Goal: Task Accomplishment & Management: Use online tool/utility

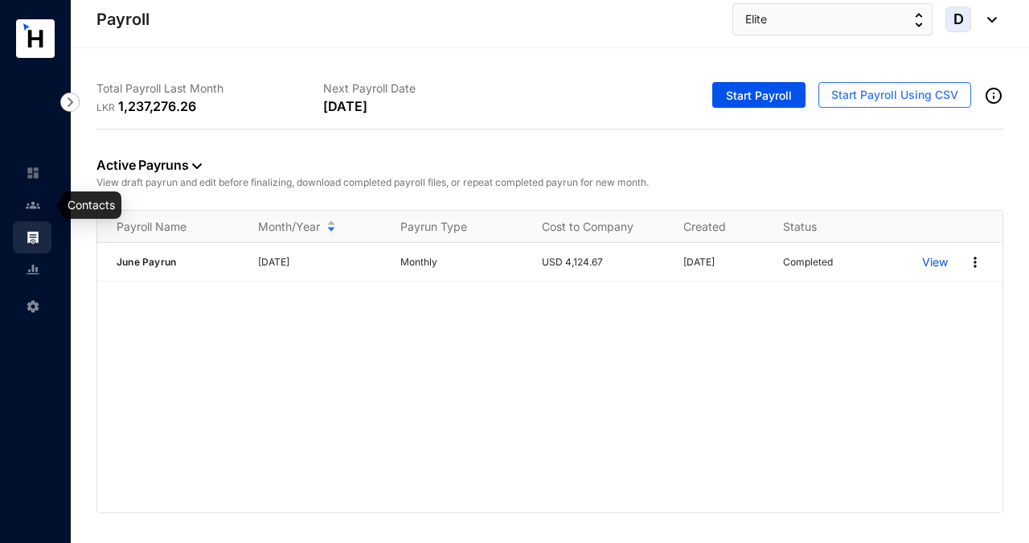
click at [39, 205] on img at bounding box center [33, 205] width 14 height 14
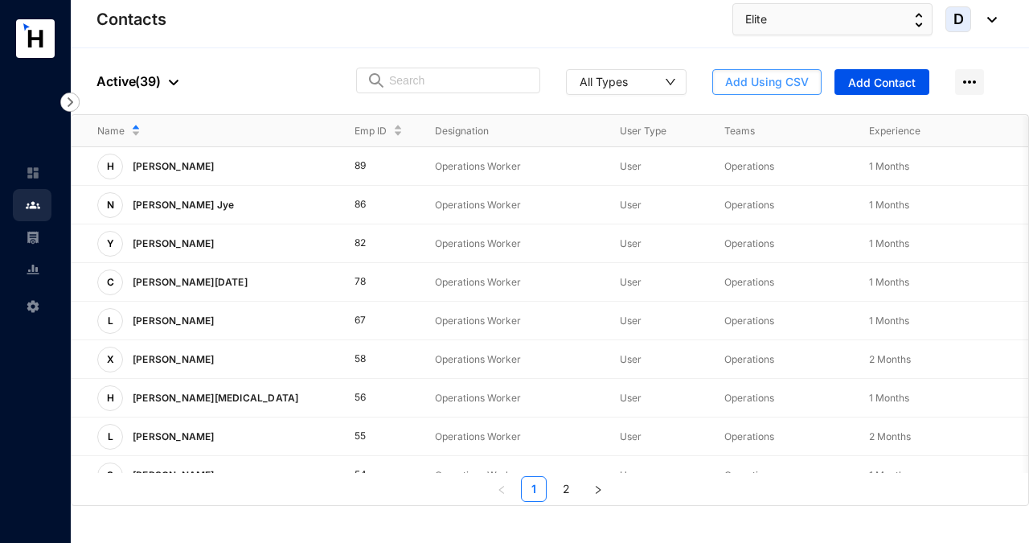
click at [747, 84] on span "Add Using CSV" at bounding box center [767, 82] width 84 height 16
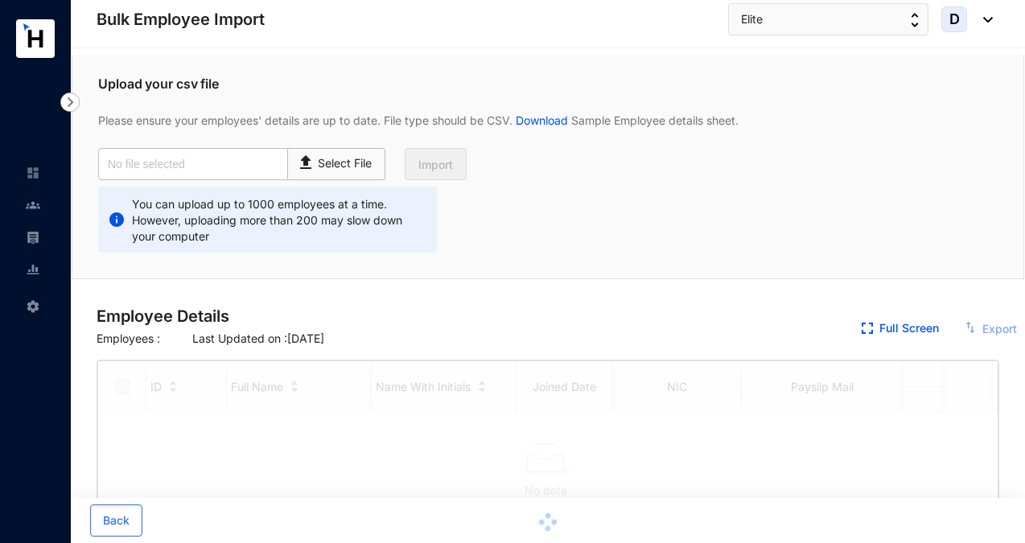
checkbox input "true"
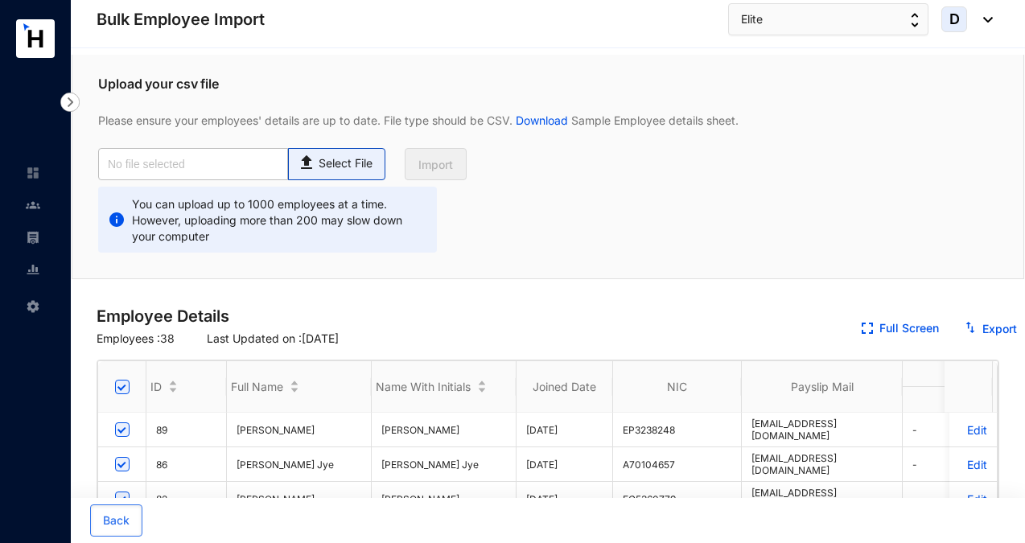
click at [325, 168] on p "Select File" at bounding box center [345, 163] width 54 height 17
click at [0, 0] on input "Select File" at bounding box center [0, 0] width 0 height 0
type input "Elite_Standard-v1.2.xlsx - Employees_July for payroll processing.csv"
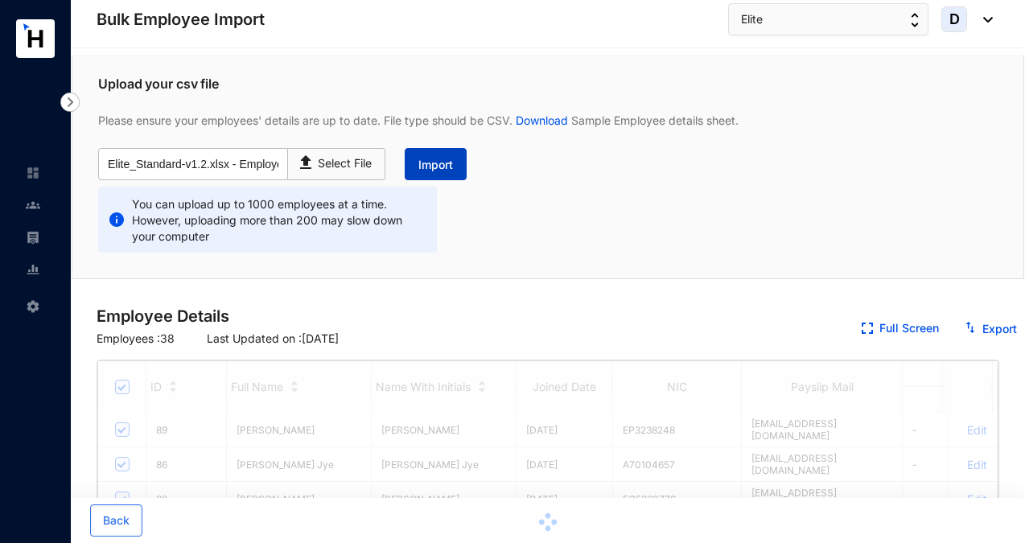
click at [451, 169] on span "Import" at bounding box center [435, 165] width 35 height 16
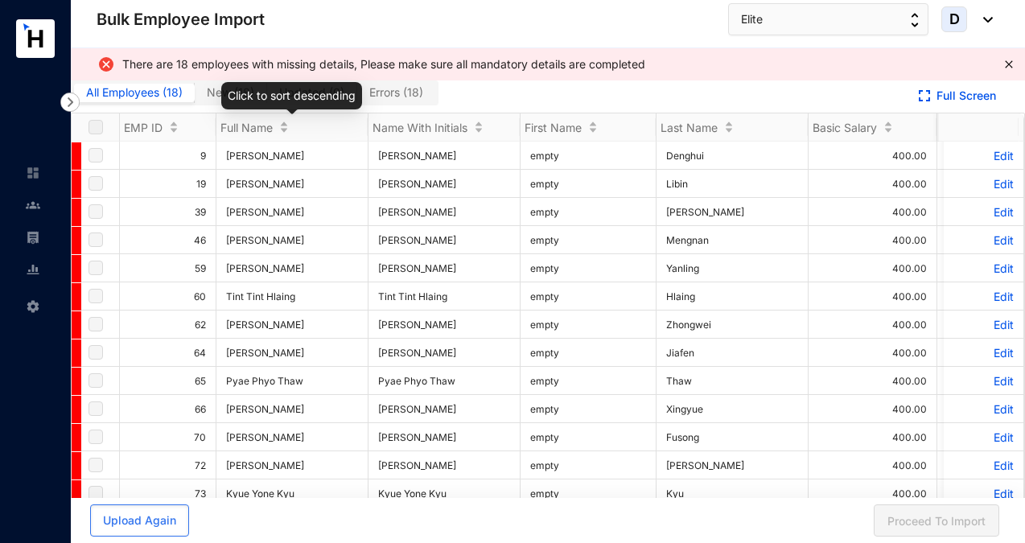
click at [227, 95] on div "Click to sort descending" at bounding box center [291, 95] width 141 height 27
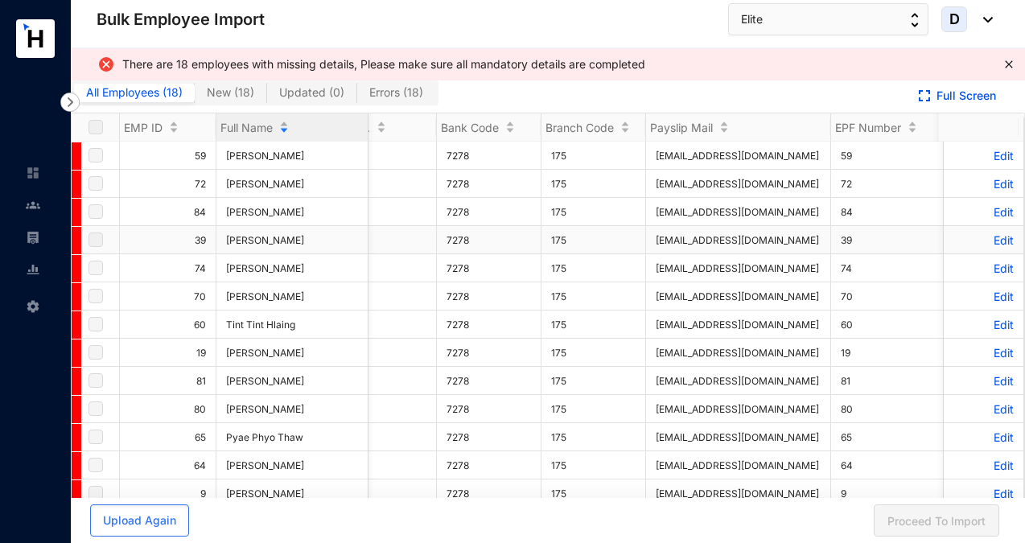
scroll to position [0, 915]
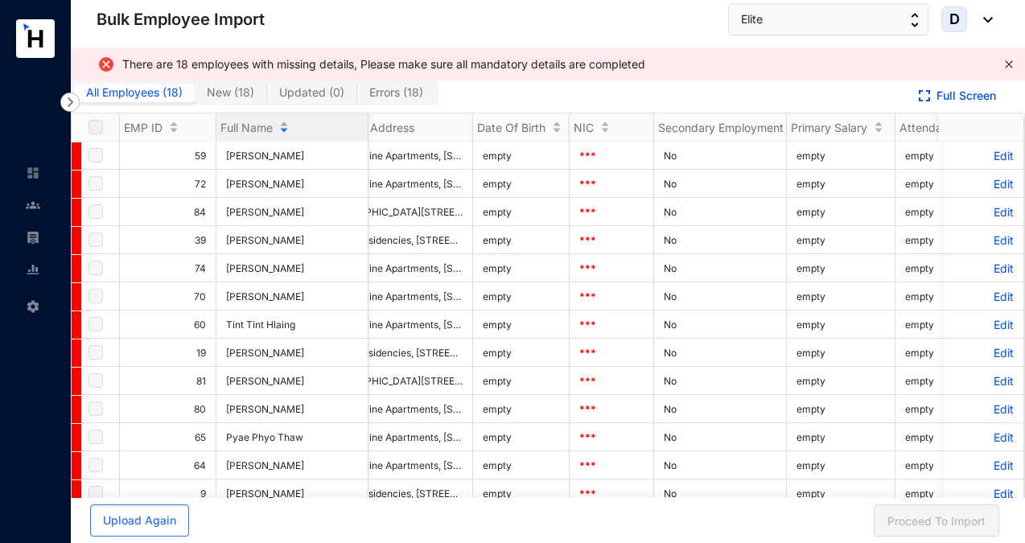
click at [1004, 66] on icon "close" at bounding box center [1009, 65] width 10 height 10
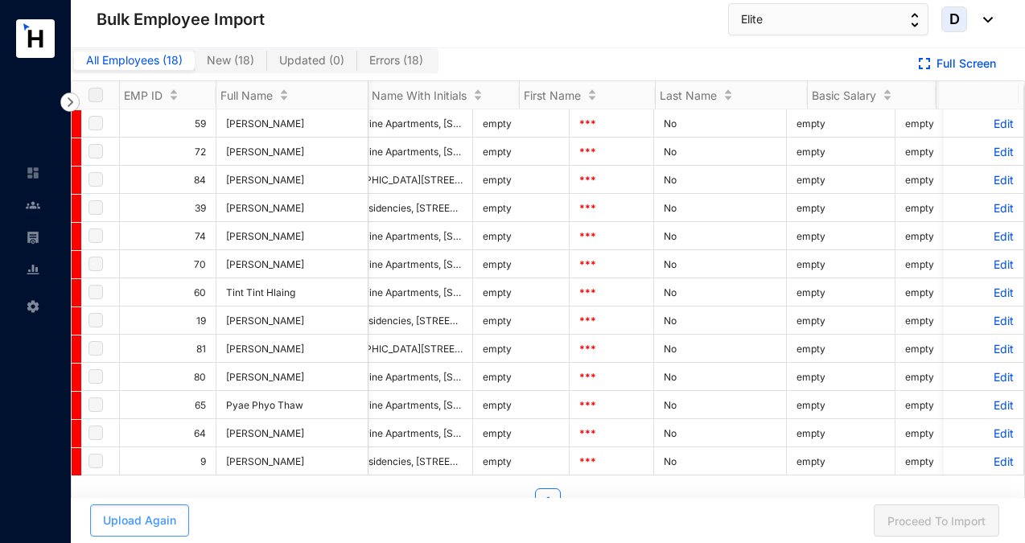
click at [150, 520] on span "Upload Again" at bounding box center [139, 520] width 73 height 16
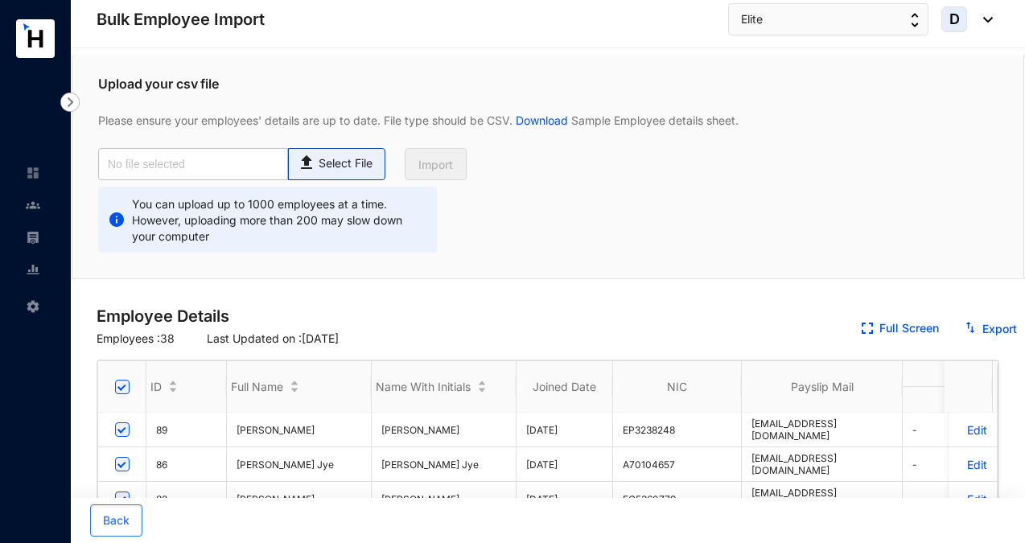
click at [347, 161] on p "Select File" at bounding box center [345, 163] width 54 height 17
click at [0, 0] on input "Select File" at bounding box center [0, 0] width 0 height 0
type input "Elite_Standard-v1.2.xlsx - Employees_July for payroll processing.csv"
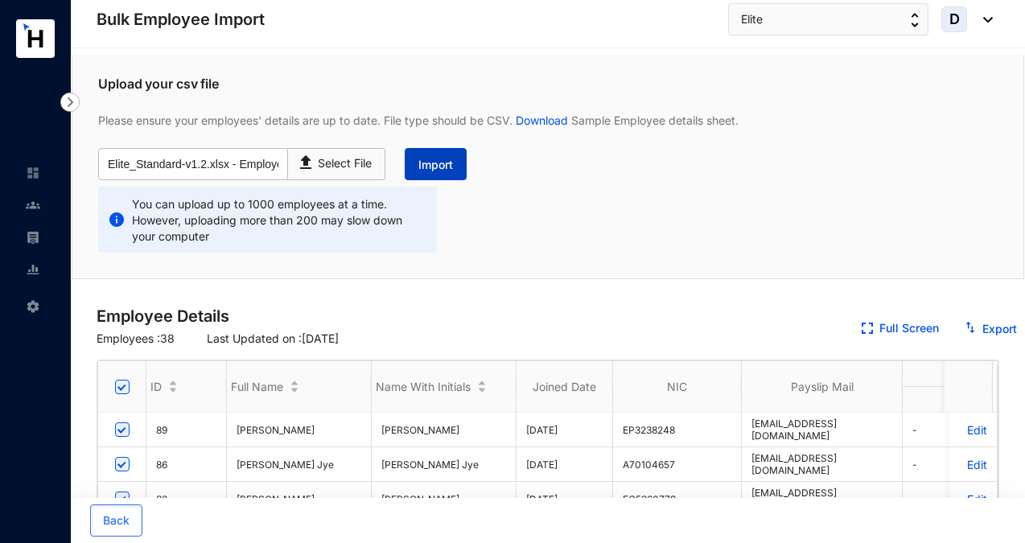
click at [447, 171] on span "Import" at bounding box center [435, 165] width 35 height 16
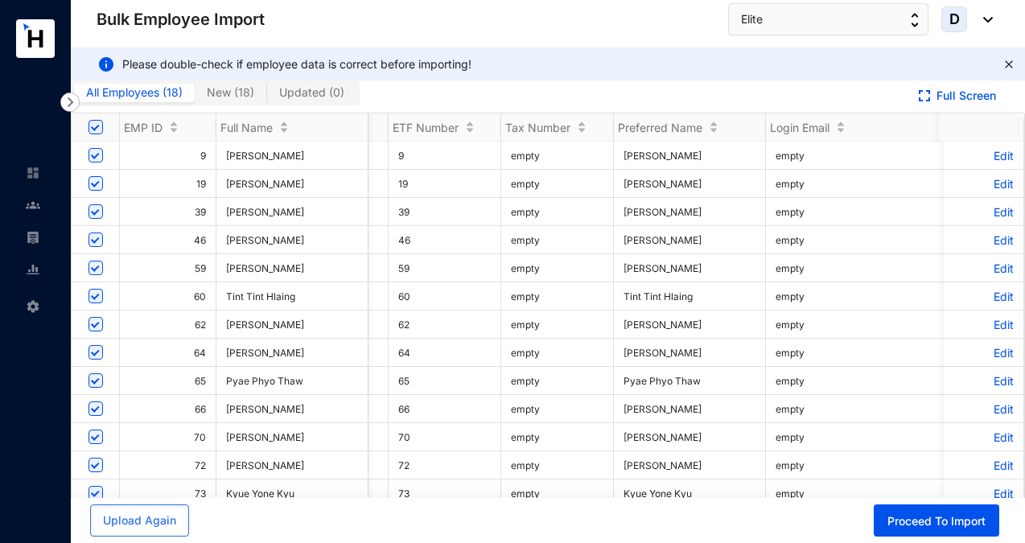
scroll to position [0, 1569]
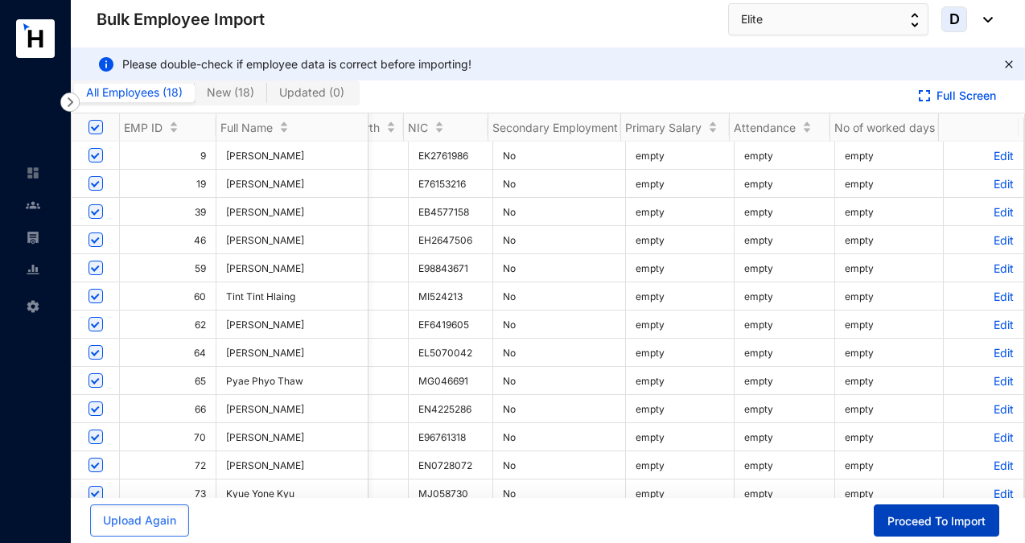
click at [933, 520] on span "Proceed To Import" at bounding box center [936, 521] width 98 height 16
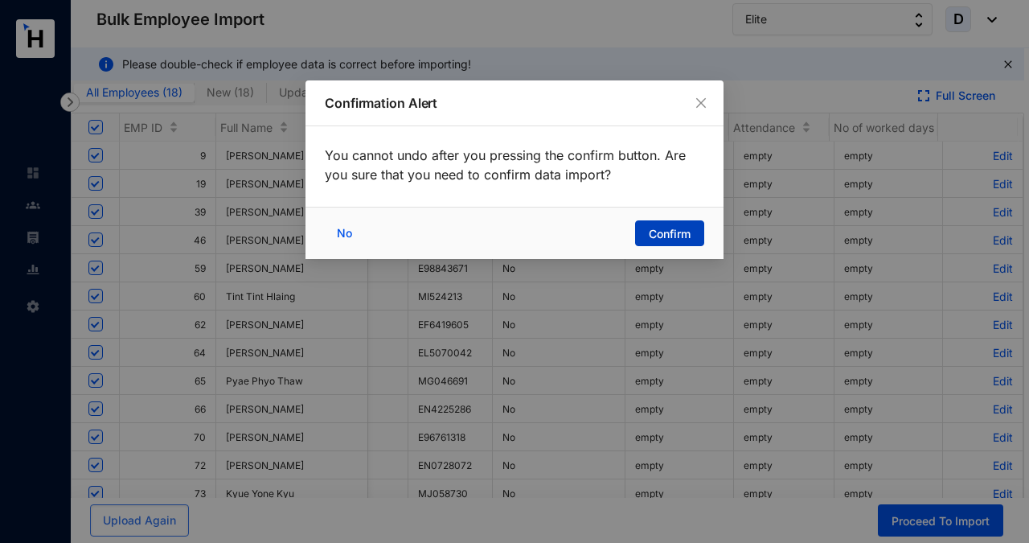
click at [681, 234] on span "Confirm" at bounding box center [670, 234] width 42 height 16
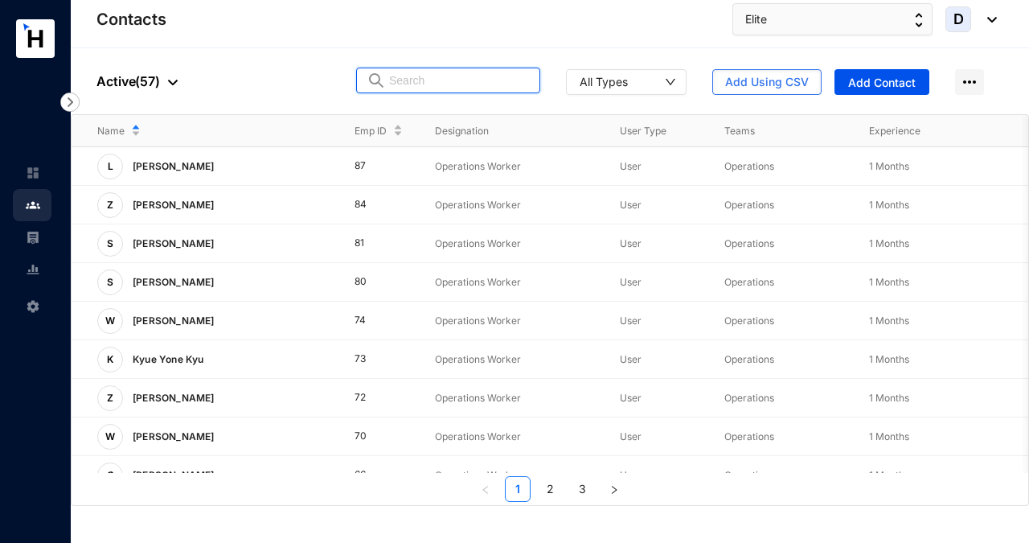
click at [416, 79] on input "text" at bounding box center [459, 80] width 141 height 24
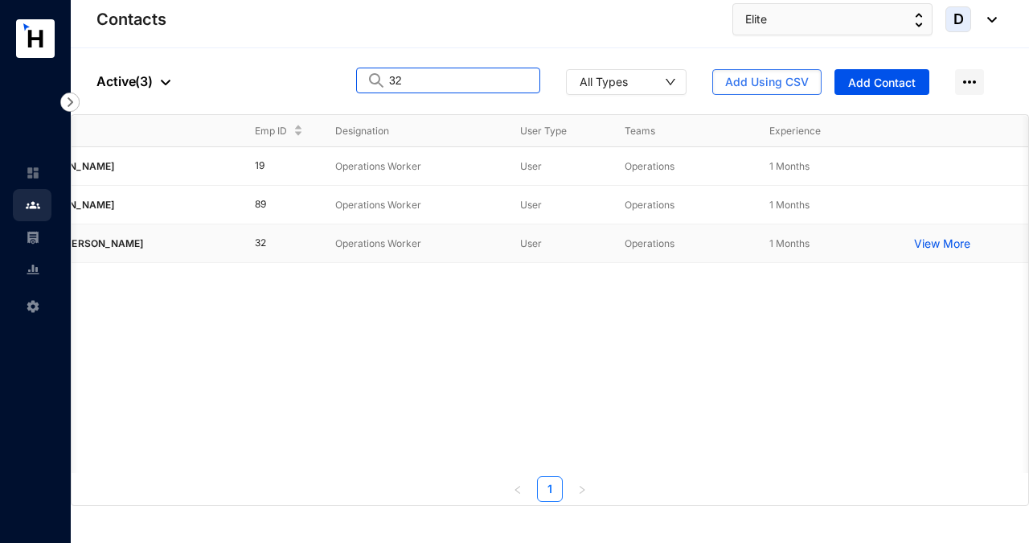
type input "32"
click at [947, 242] on p "View More" at bounding box center [946, 244] width 64 height 16
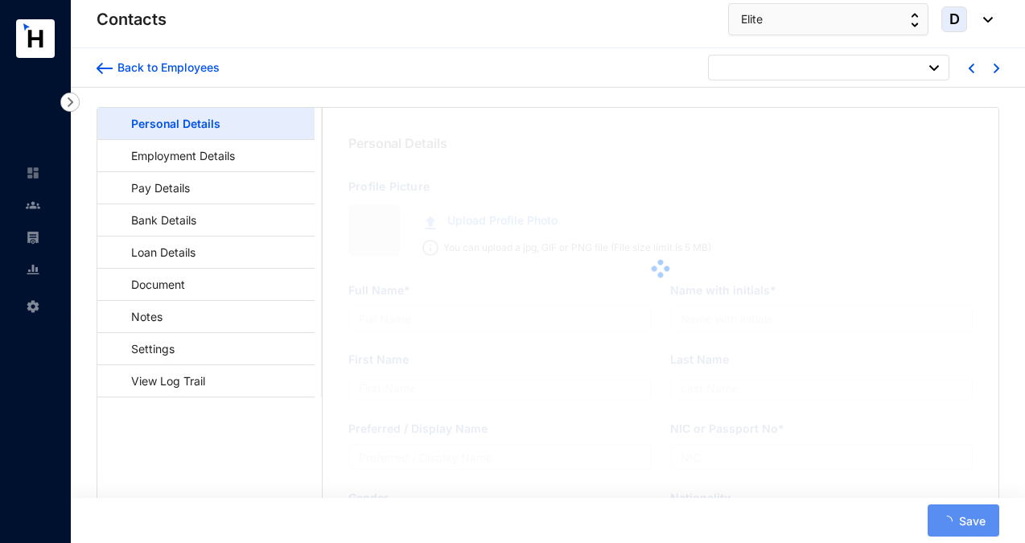
type input "Kyaw Thet Moe"
type input "Moe"
type input "Kyaw Thet Moe"
type input "MH642665"
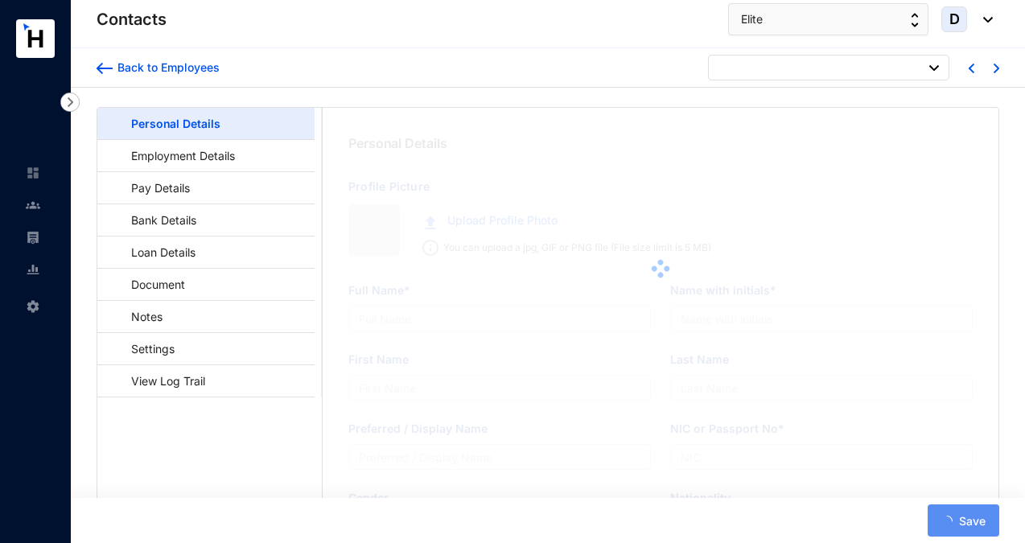
type input "ON320 Residencies, [STREET_ADDRESS]"
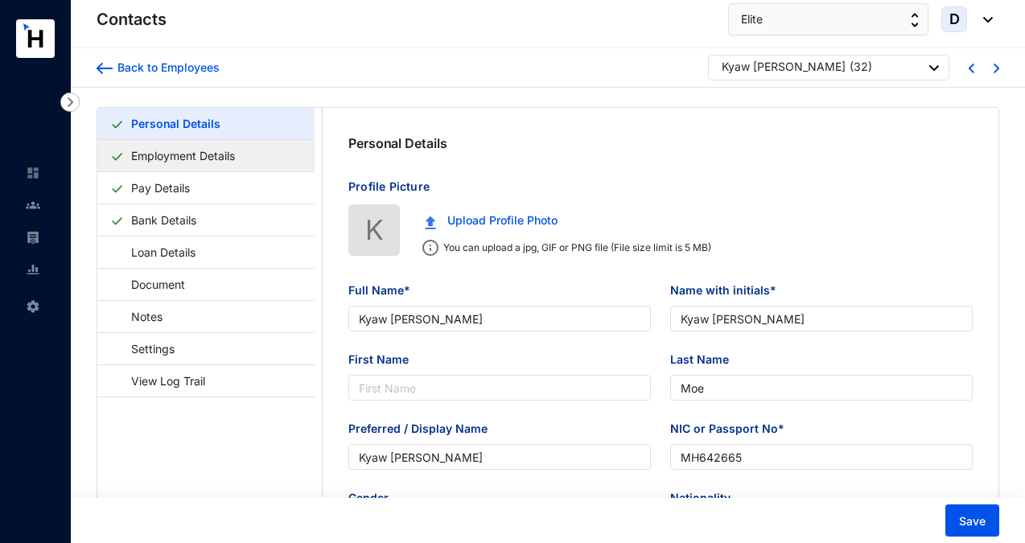
click at [206, 158] on link "Employment Details" at bounding box center [183, 155] width 117 height 33
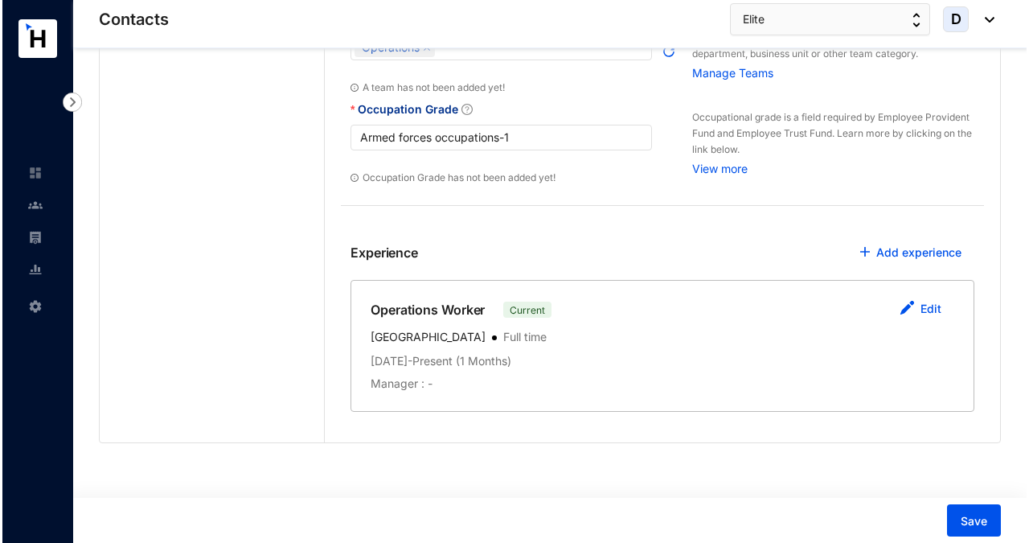
scroll to position [473, 0]
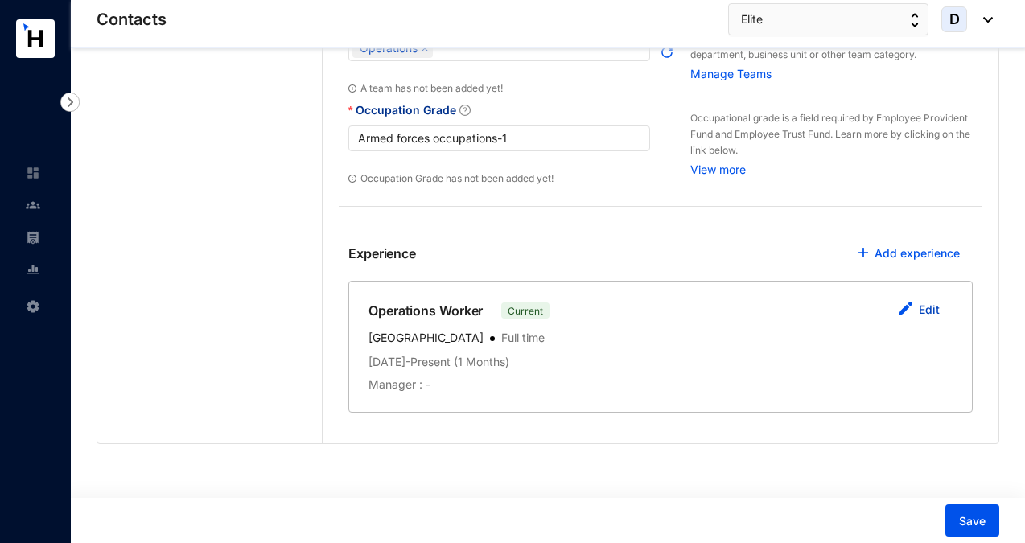
click at [926, 306] on link "Edit" at bounding box center [928, 309] width 21 height 14
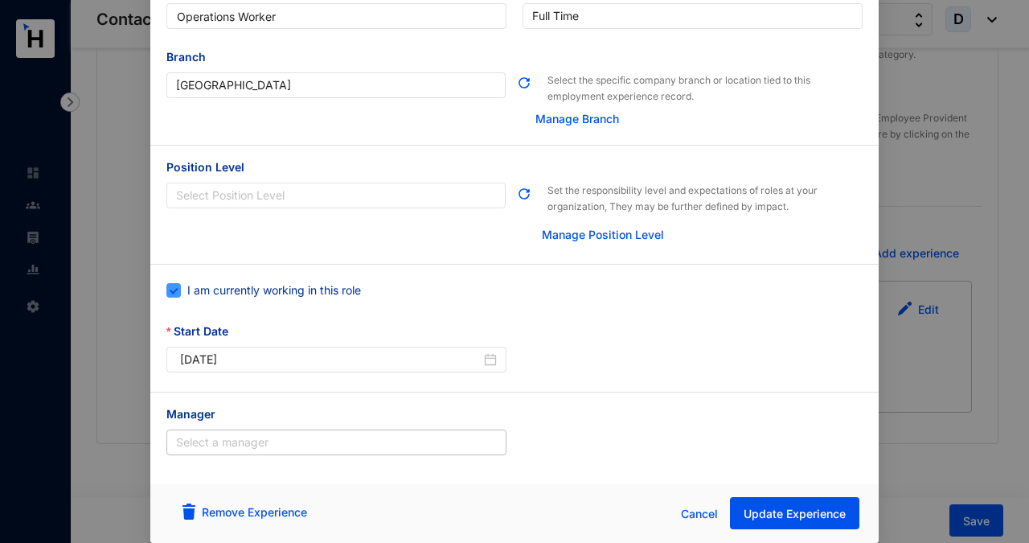
click at [172, 290] on input "I am currently working in this role" at bounding box center [171, 288] width 11 height 11
checkbox input "false"
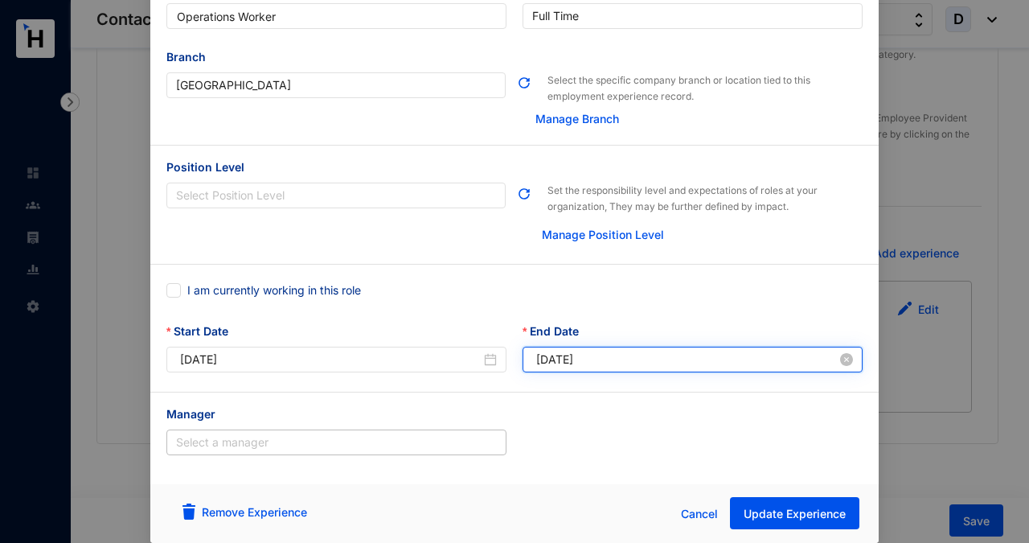
click at [778, 360] on input "2025-08-16" at bounding box center [686, 360] width 301 height 18
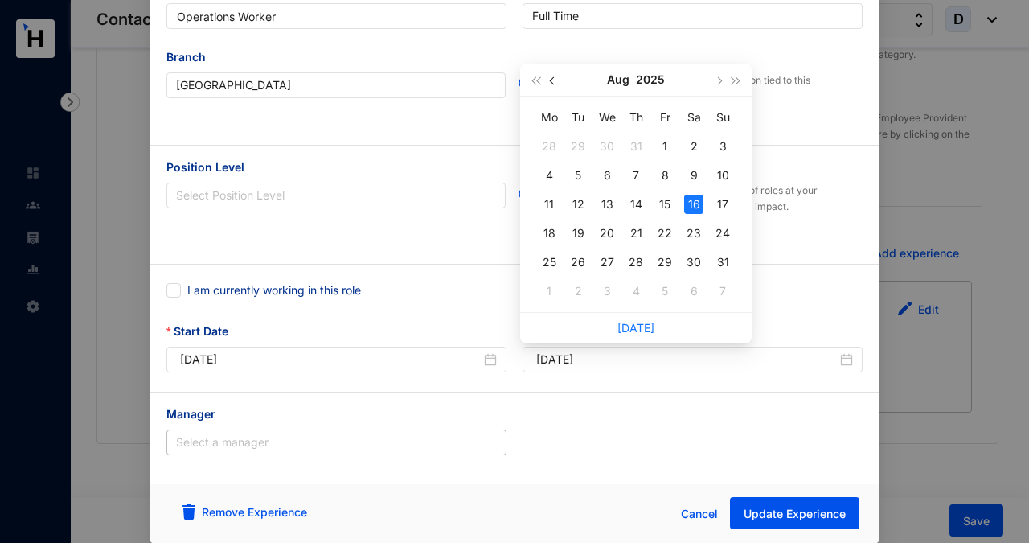
click at [553, 82] on span "button" at bounding box center [554, 81] width 8 height 8
click at [639, 261] on div "31" at bounding box center [635, 262] width 19 height 19
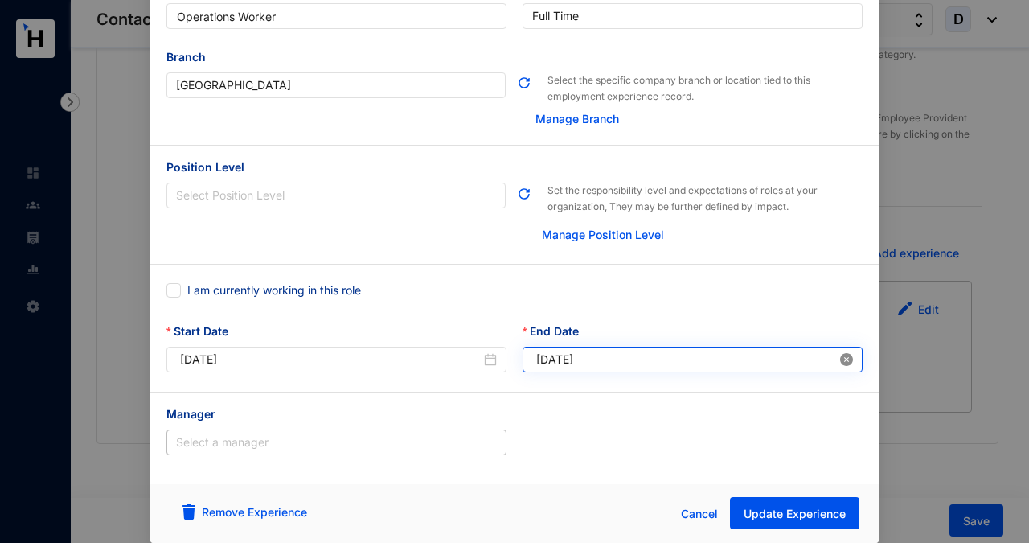
click at [843, 360] on icon "close-circle" at bounding box center [846, 359] width 13 height 13
click at [657, 359] on input "Invalid Date" at bounding box center [686, 360] width 301 height 18
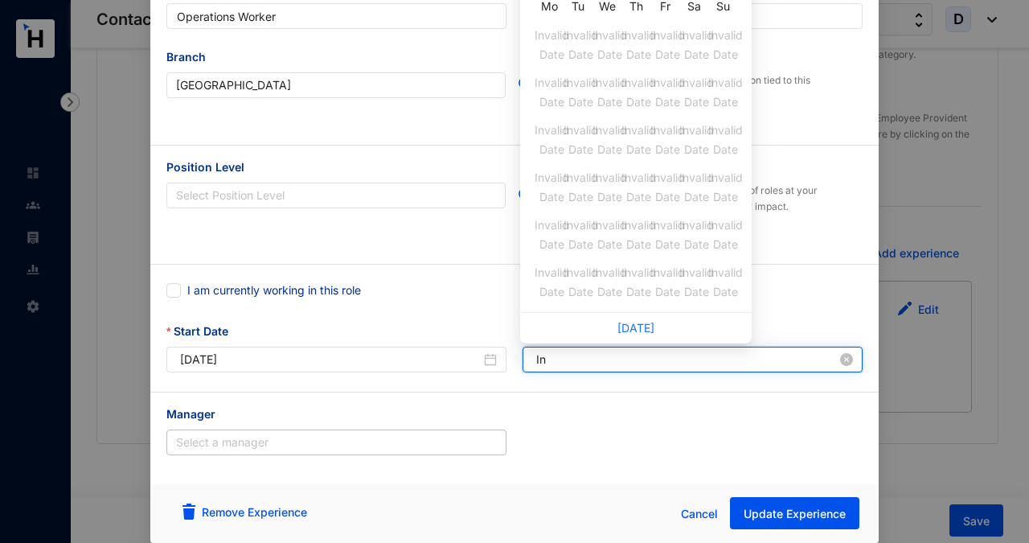
type input "I"
click at [840, 360] on icon "close-circle" at bounding box center [846, 359] width 13 height 13
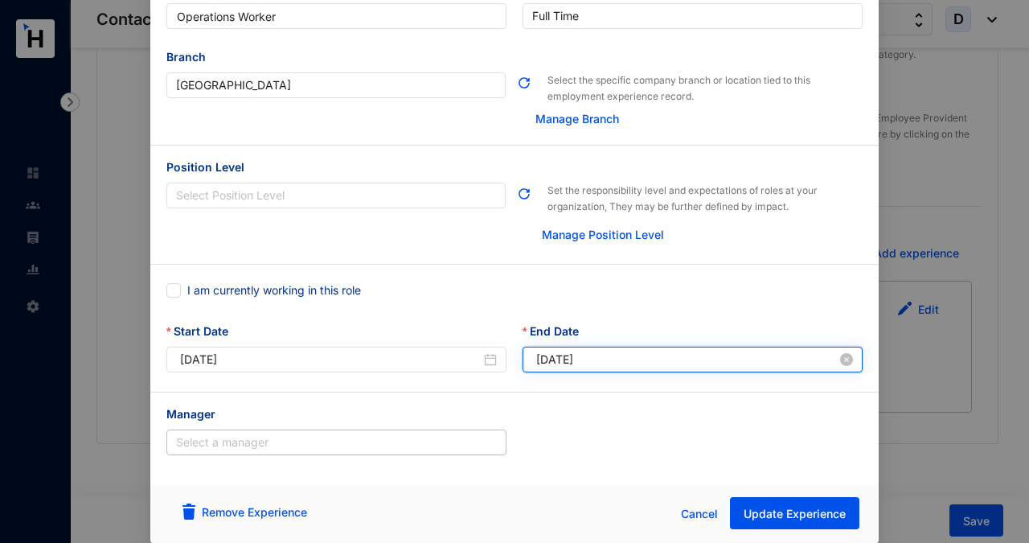
click at [704, 359] on input "2025-08-16" at bounding box center [686, 360] width 301 height 18
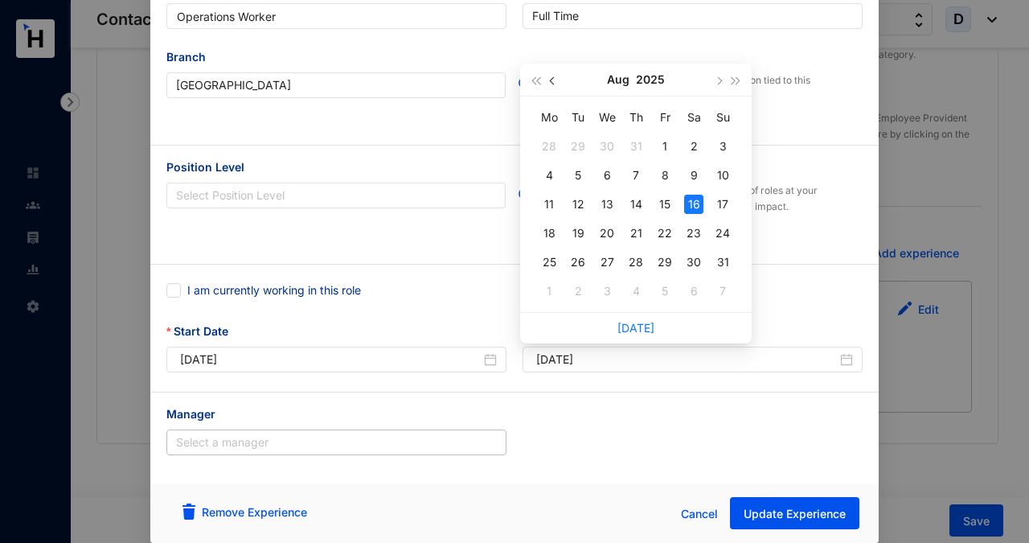
click at [555, 83] on span "button" at bounding box center [554, 81] width 8 height 8
type input "[DATE]"
click at [548, 293] on div "30" at bounding box center [549, 290] width 19 height 19
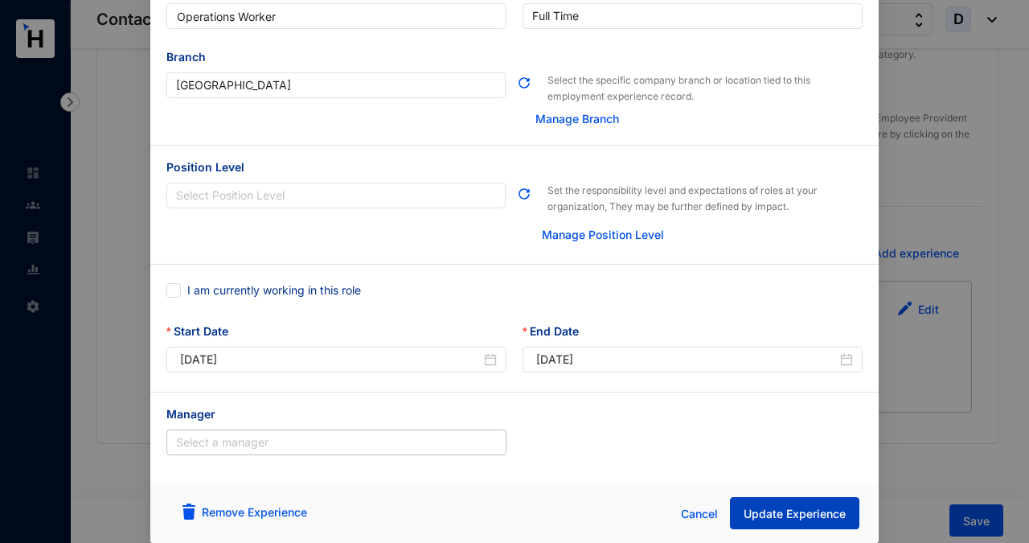
click at [770, 512] on span "Update Experience" at bounding box center [795, 514] width 102 height 16
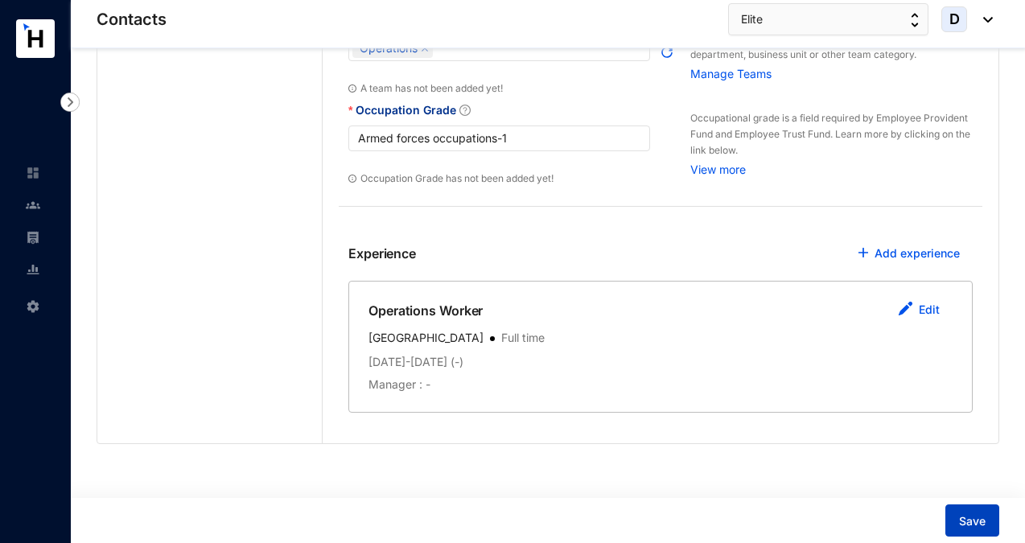
click at [979, 520] on span "Save" at bounding box center [972, 521] width 27 height 16
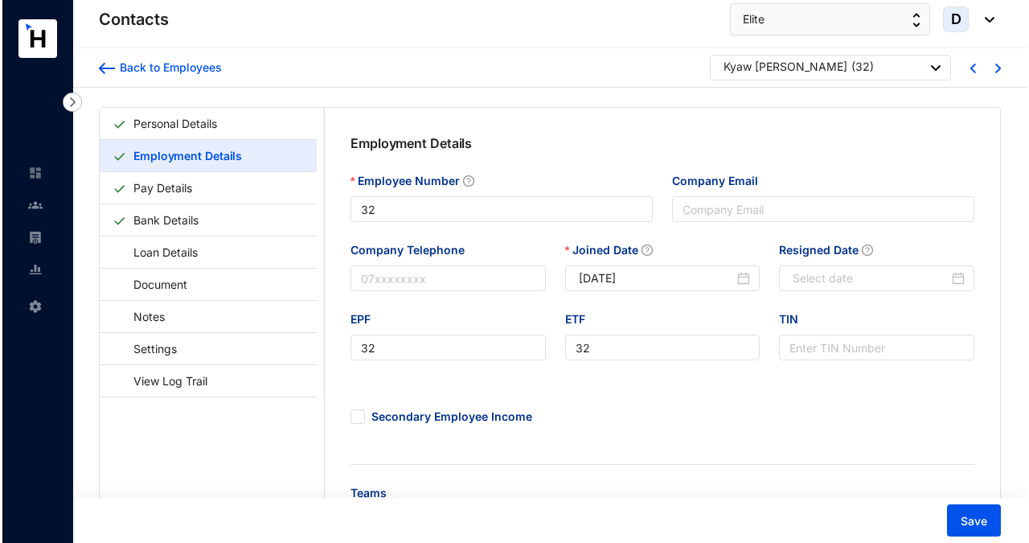
scroll to position [0, 0]
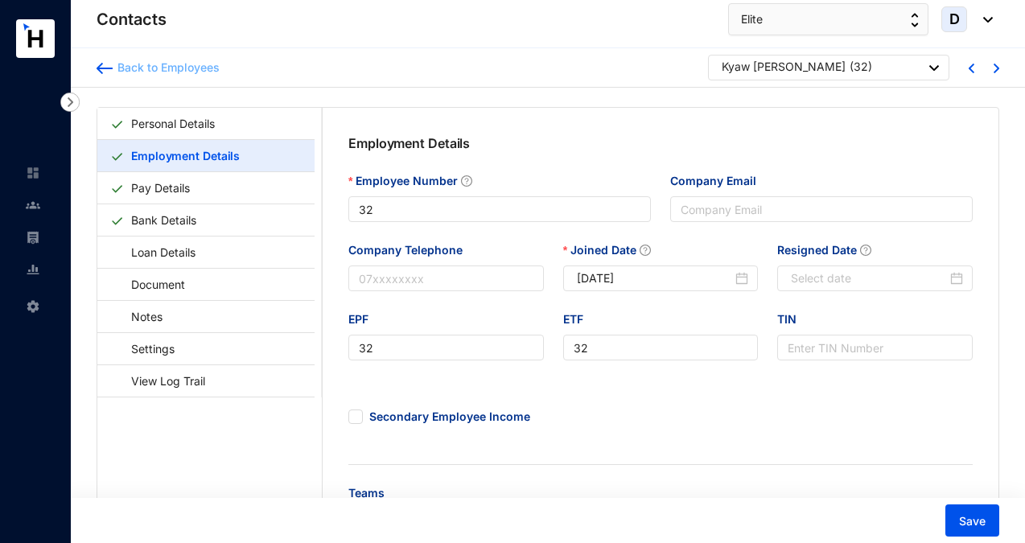
click at [128, 68] on div "Back to Employees" at bounding box center [166, 68] width 107 height 16
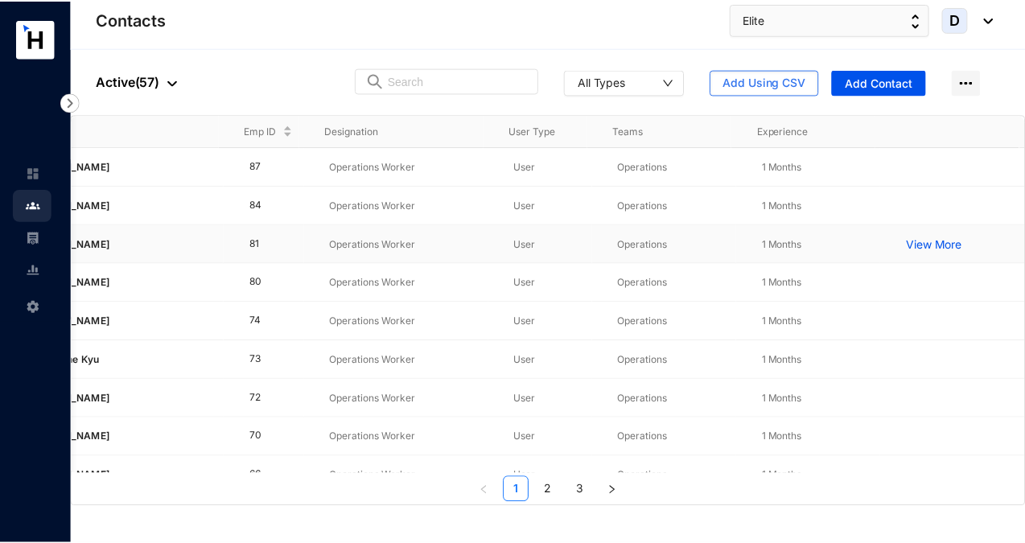
scroll to position [0, 109]
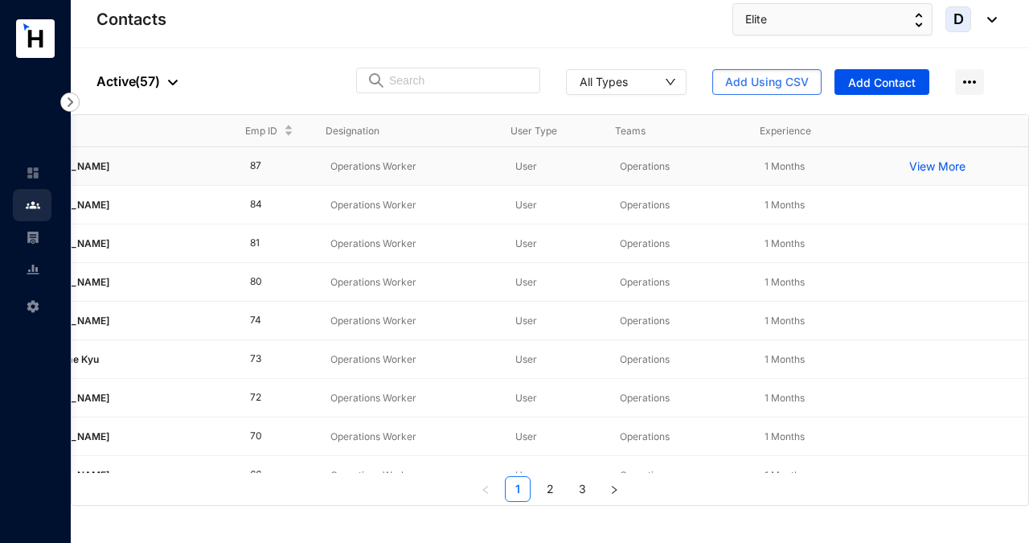
click at [939, 167] on p "View More" at bounding box center [942, 166] width 64 height 16
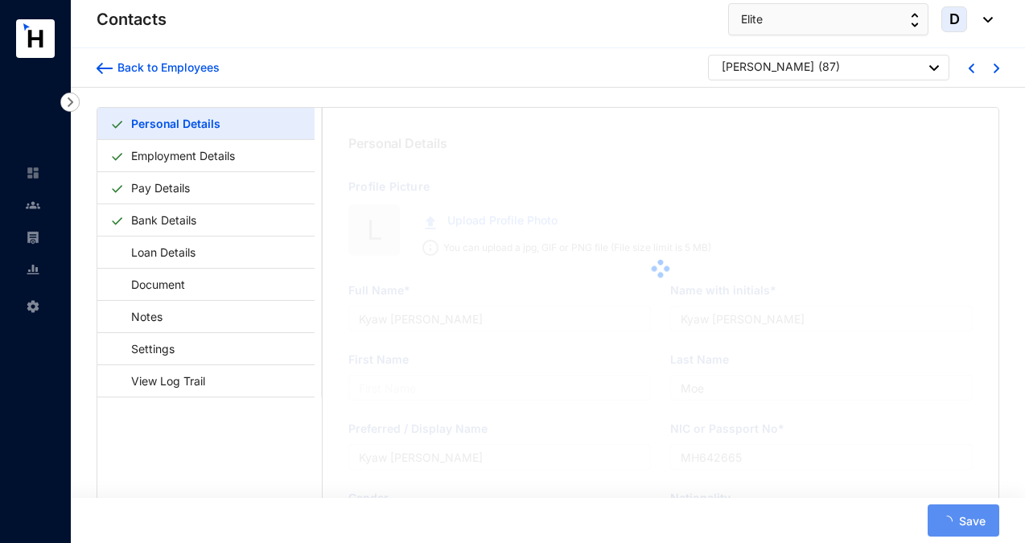
type input "Li Jianxiong"
type input "Jianxiong"
type input "Li Jianxiong"
type input "EG4516809"
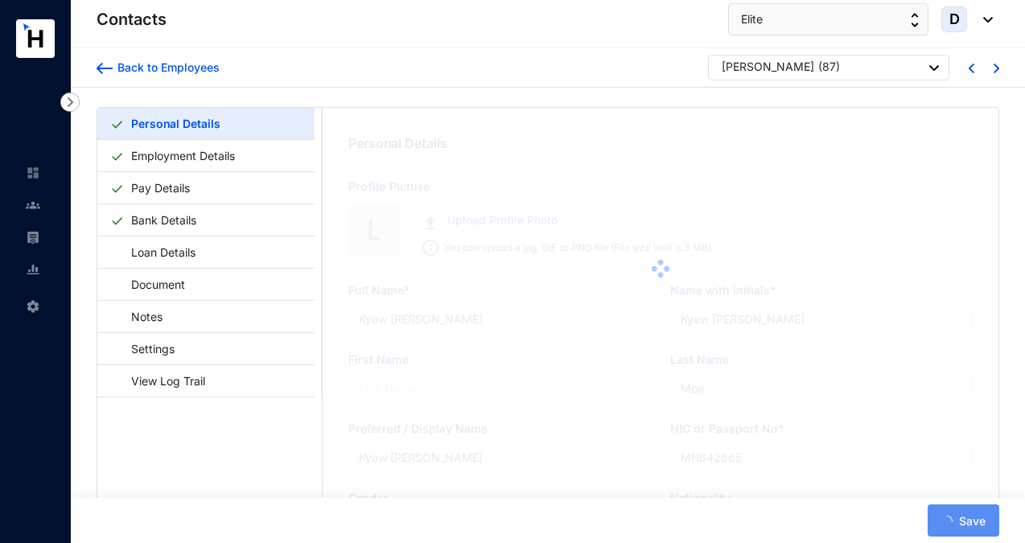
type input "Span Tower 16, 291 Havelock road, Edward Ave, Colombo 00500"
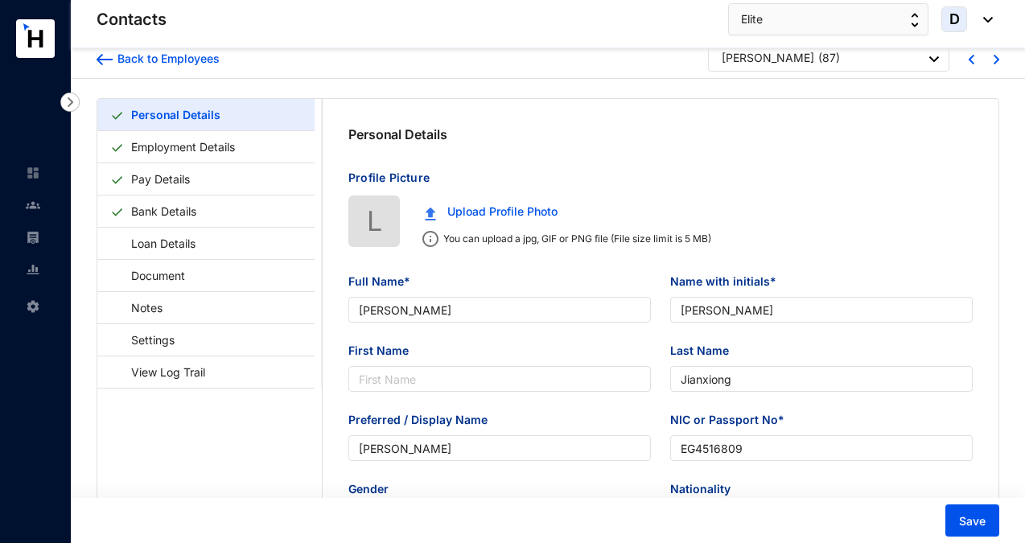
scroll to position [14, 0]
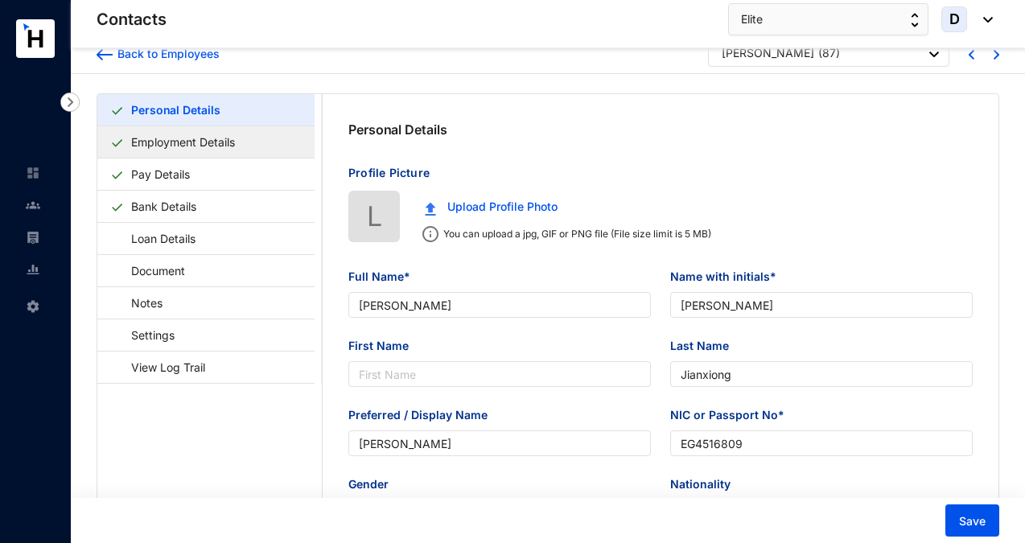
click at [219, 139] on link "Employment Details" at bounding box center [183, 141] width 117 height 33
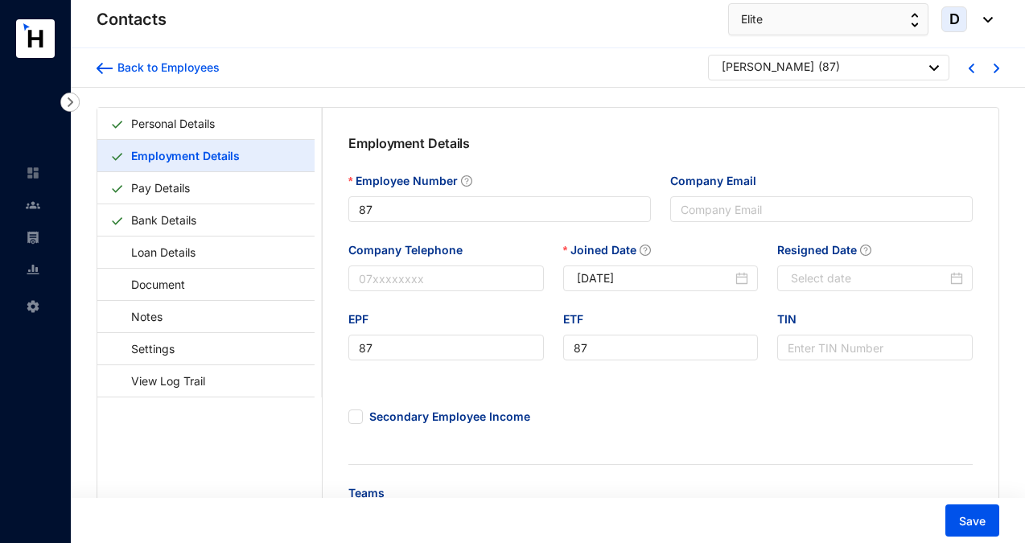
click at [992, 68] on div at bounding box center [980, 67] width 25 height 20
click at [994, 68] on img at bounding box center [996, 69] width 6 height 10
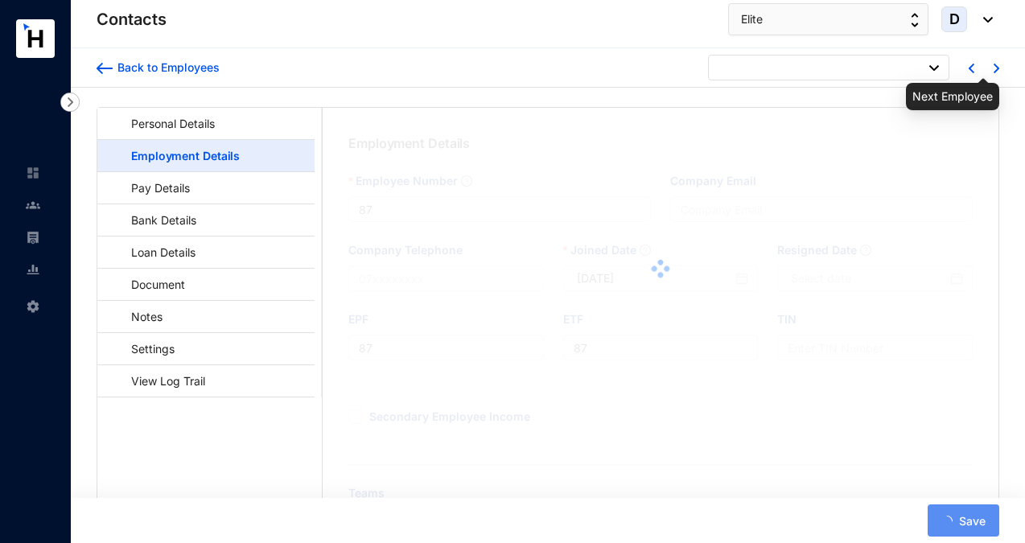
type input "84"
type input "2025-07-17"
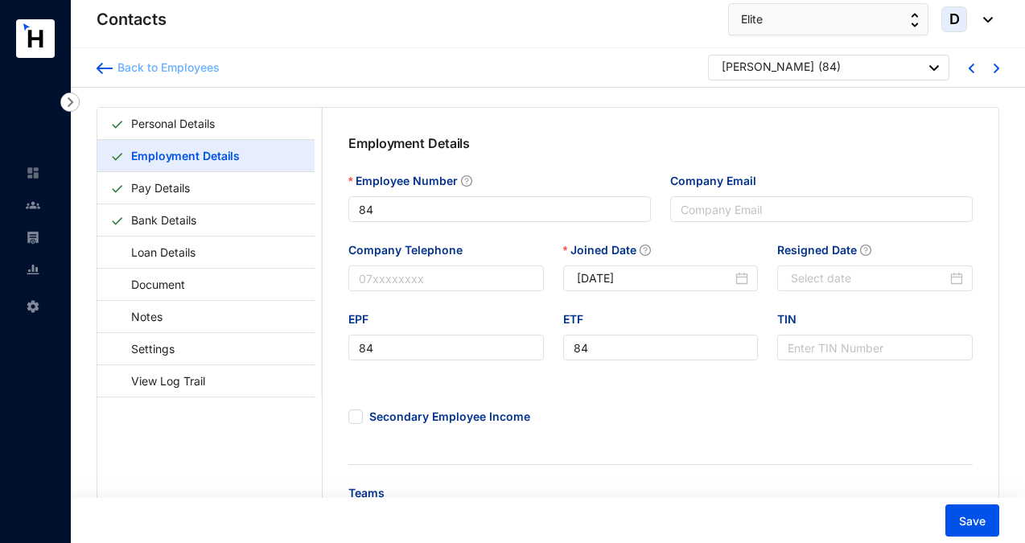
click at [113, 68] on div "Back to Employees" at bounding box center [166, 68] width 107 height 16
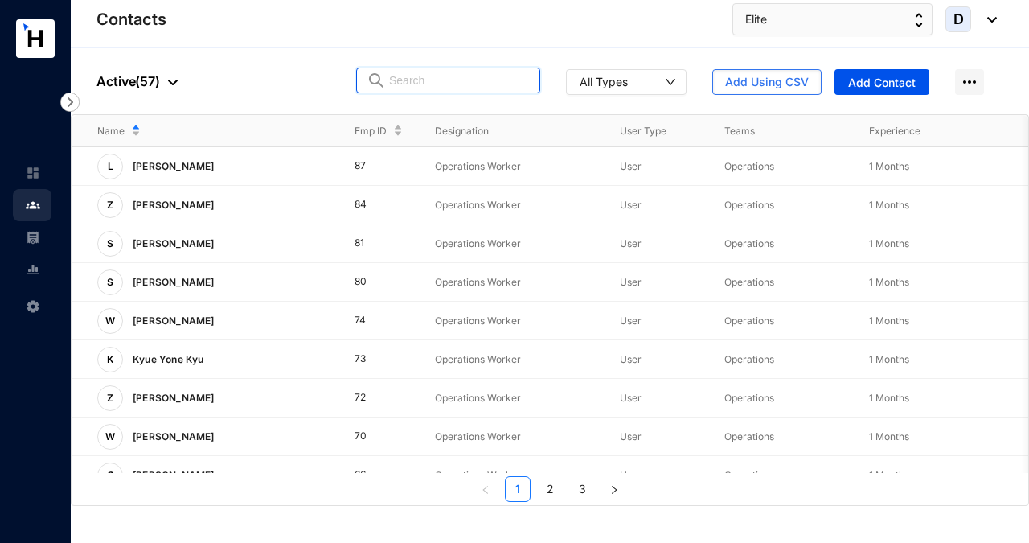
click at [437, 80] on input "text" at bounding box center [459, 80] width 141 height 24
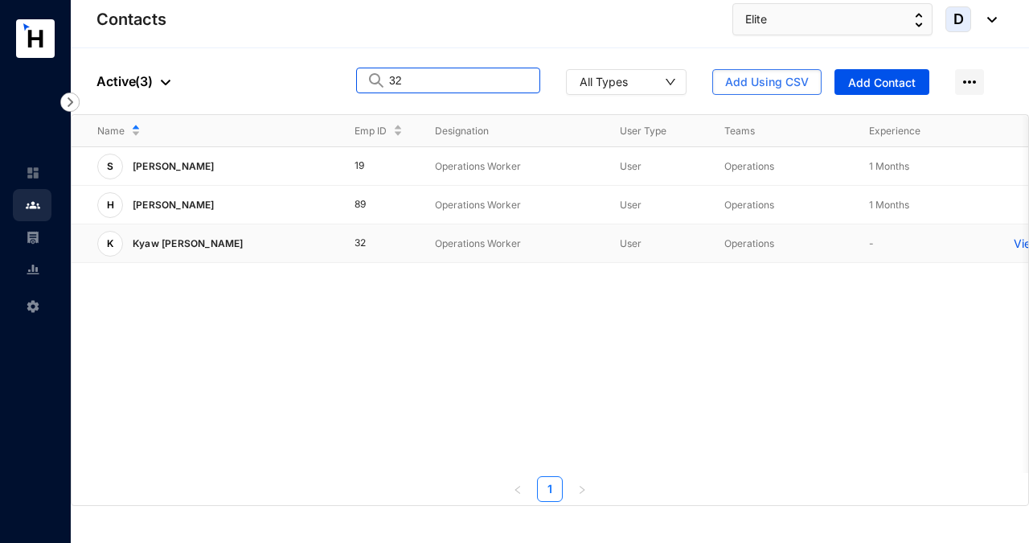
type input "32"
click at [1018, 242] on p "View More" at bounding box center [1046, 244] width 64 height 16
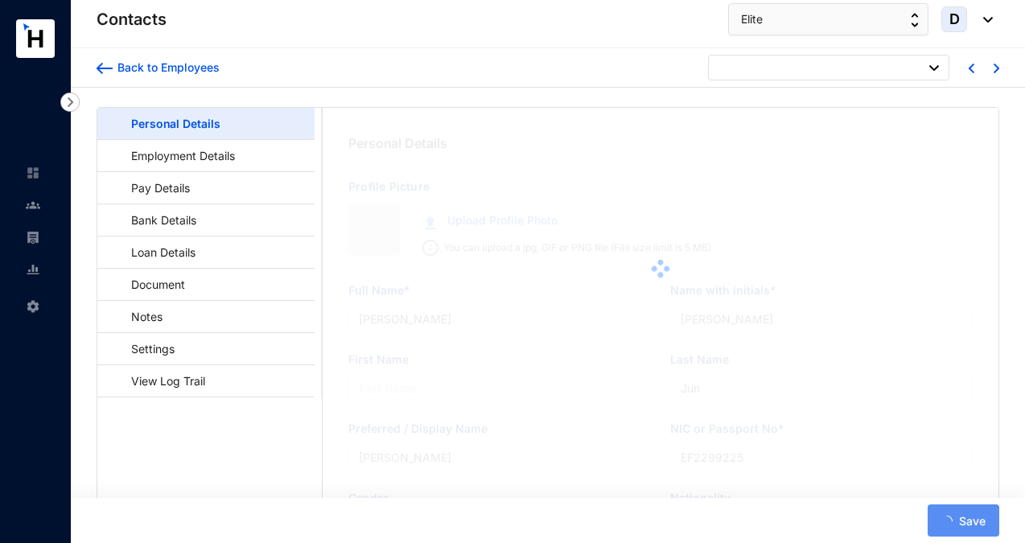
type input "Span Tower 16, 291 Havelock road,Edward Ave, Colombo 00500"
type input "Kyaw Thet Moe"
type input "Moe"
type input "Kyaw Thet Moe"
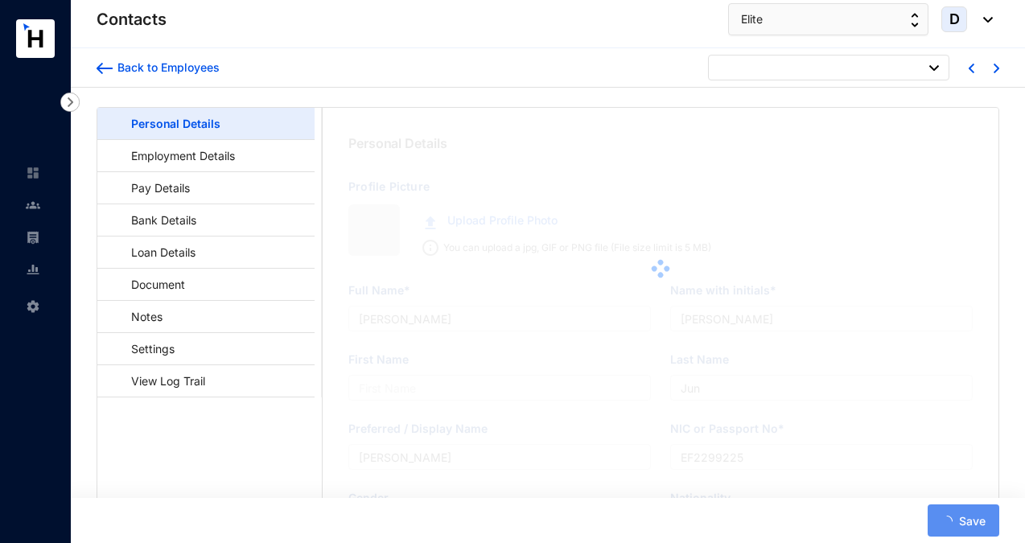
type input "MH642665"
type input "ON320 Residencies, [STREET_ADDRESS]"
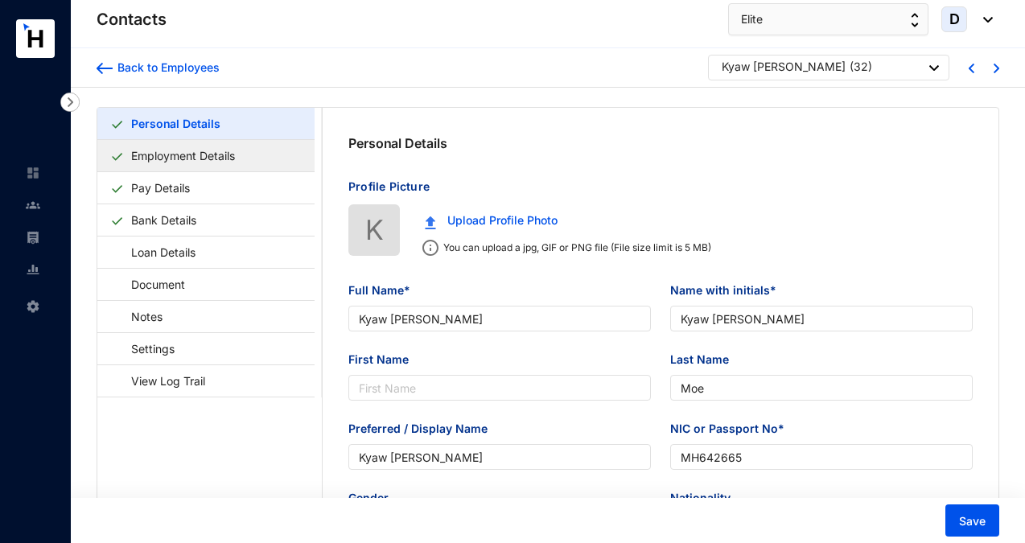
click at [188, 158] on link "Employment Details" at bounding box center [183, 155] width 117 height 33
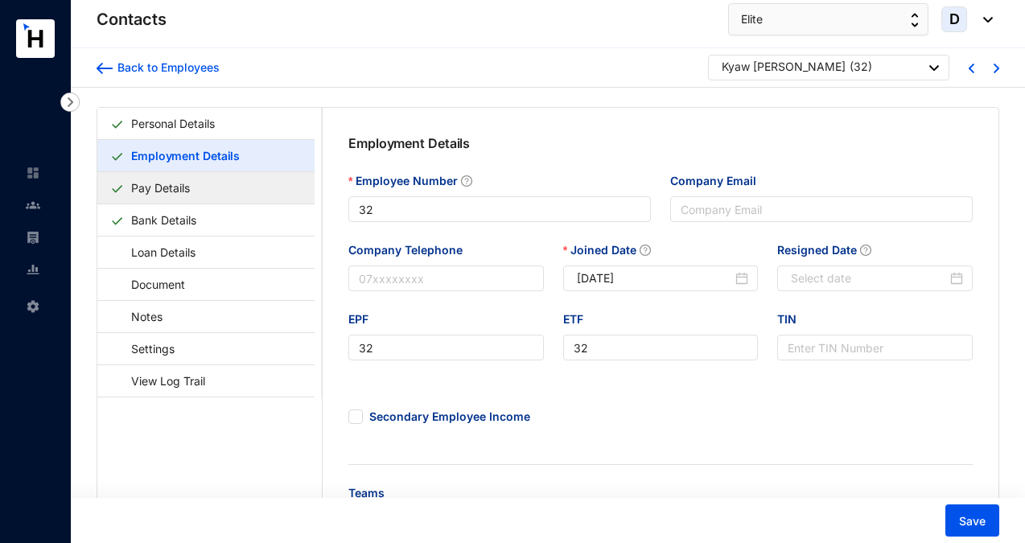
click at [191, 187] on link "Pay Details" at bounding box center [161, 187] width 72 height 33
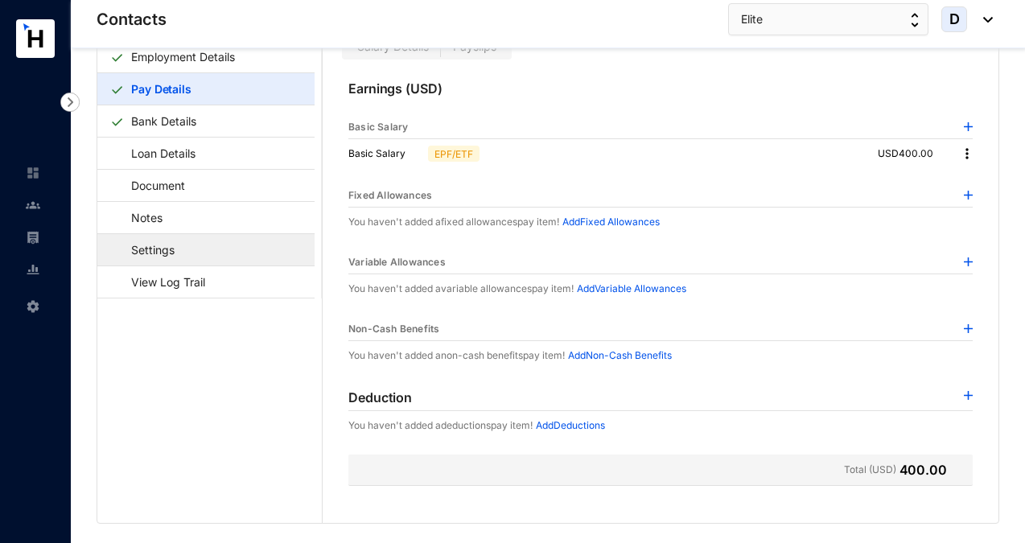
click at [167, 253] on link "Settings" at bounding box center [145, 249] width 70 height 33
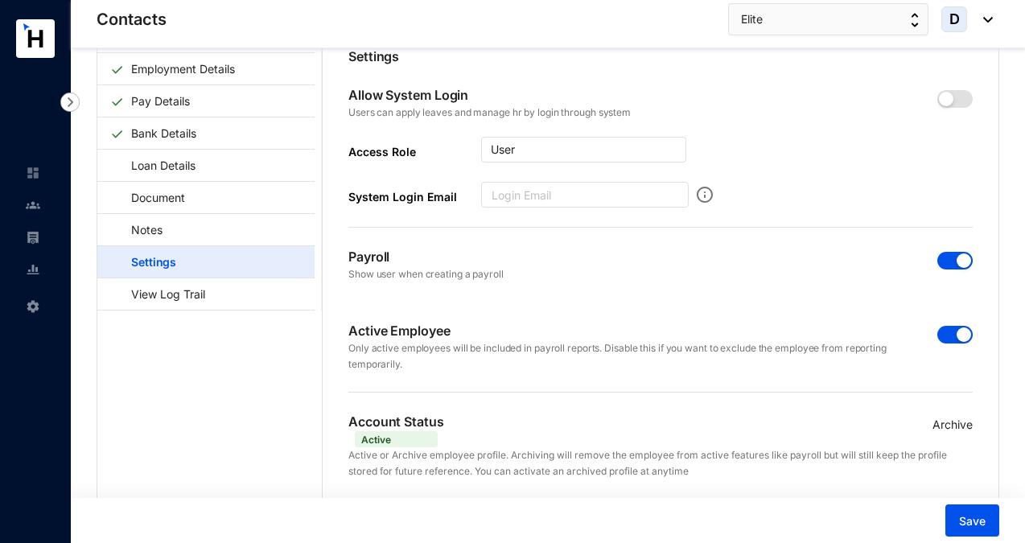
scroll to position [48, 0]
click at [937, 332] on span "button" at bounding box center [954, 334] width 35 height 18
click at [939, 258] on span "button" at bounding box center [954, 260] width 35 height 18
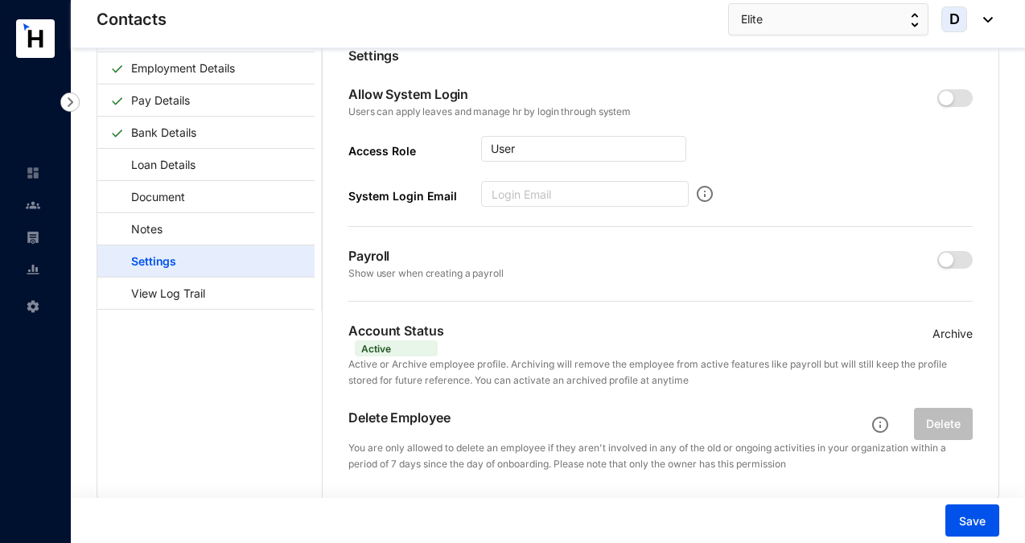
click at [942, 333] on p "Archive" at bounding box center [952, 334] width 40 height 18
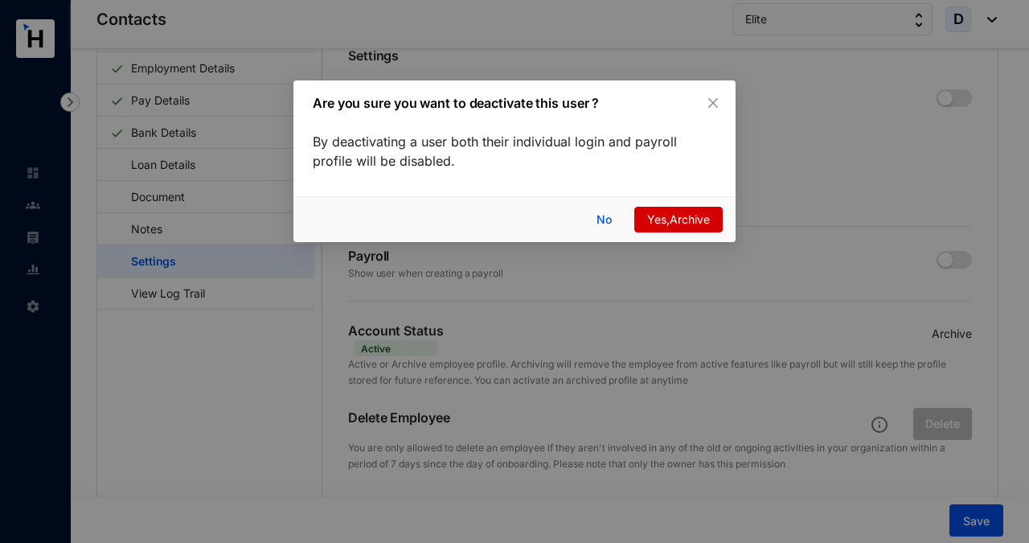
click at [672, 228] on span "Yes,Archive" at bounding box center [678, 220] width 63 height 18
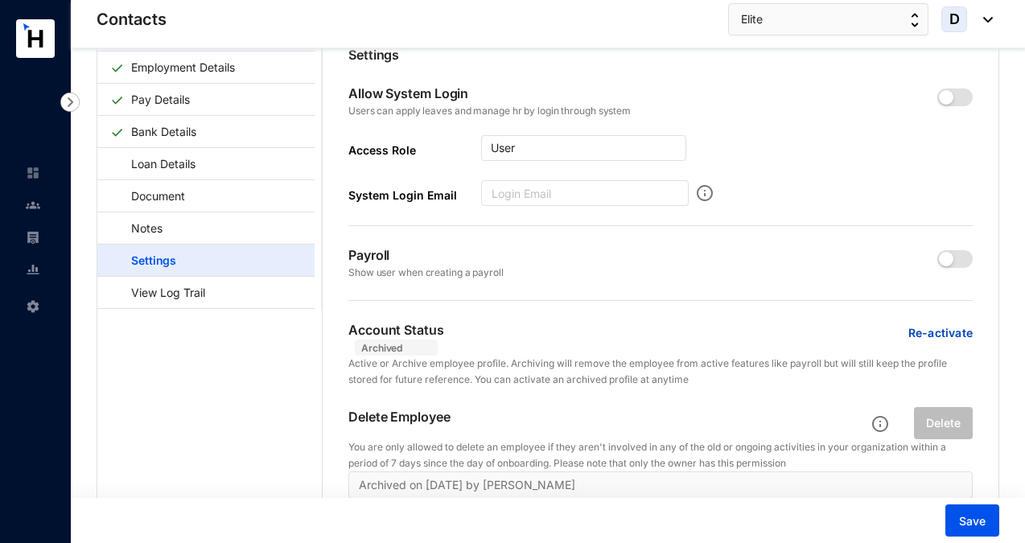
scroll to position [0, 0]
click at [973, 520] on span "Save" at bounding box center [972, 521] width 27 height 16
click at [981, 524] on span "Save" at bounding box center [972, 521] width 27 height 16
click at [28, 210] on img at bounding box center [33, 205] width 14 height 14
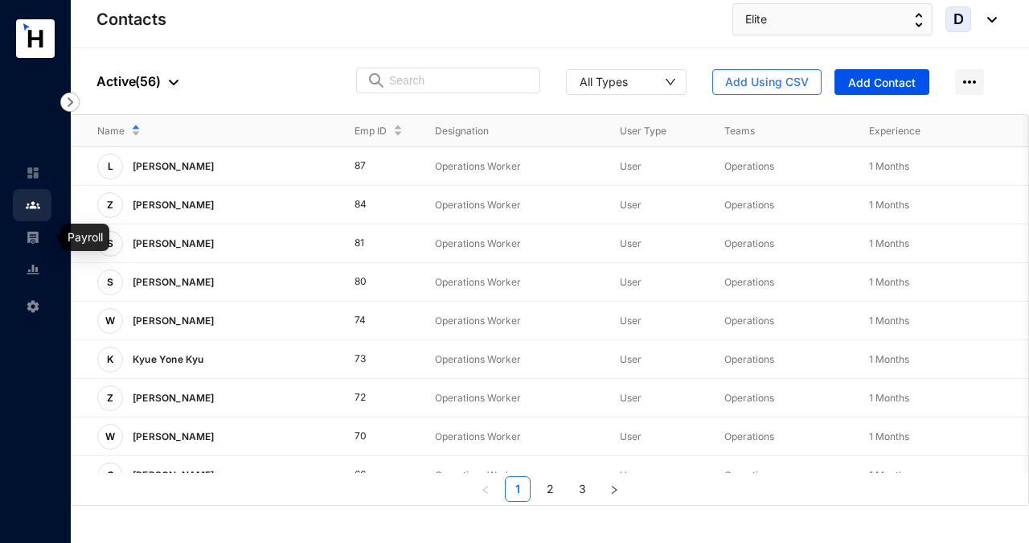
click at [35, 240] on img at bounding box center [33, 237] width 14 height 14
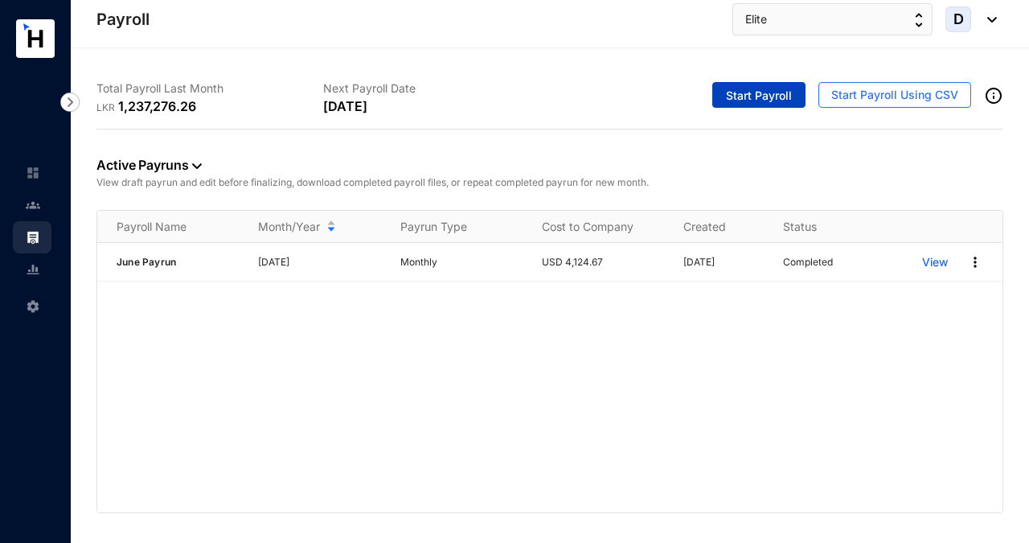
click at [756, 99] on span "Start Payroll" at bounding box center [759, 96] width 66 height 16
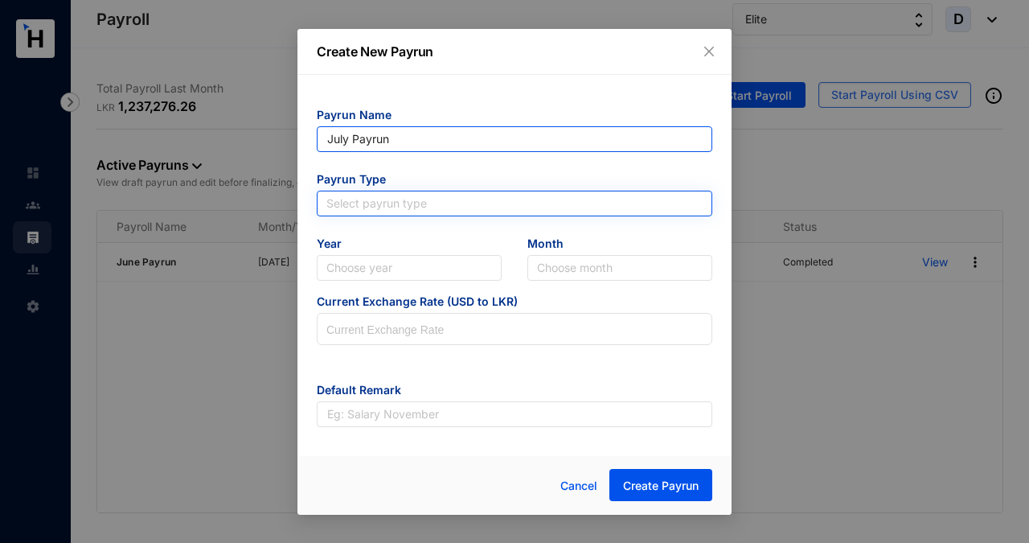
type input "July Payrun"
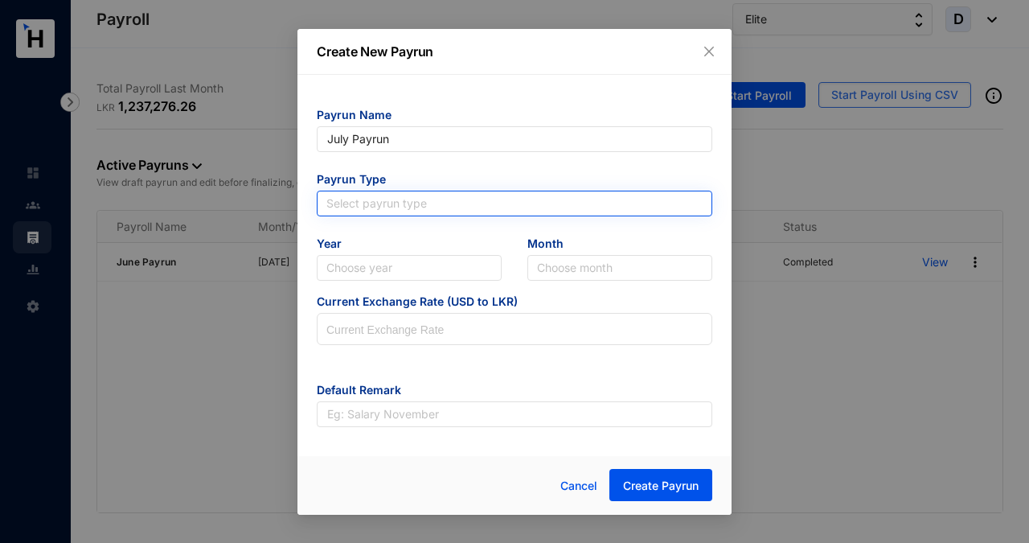
type input "July Payrun"
click at [469, 203] on input "search" at bounding box center [515, 203] width 376 height 24
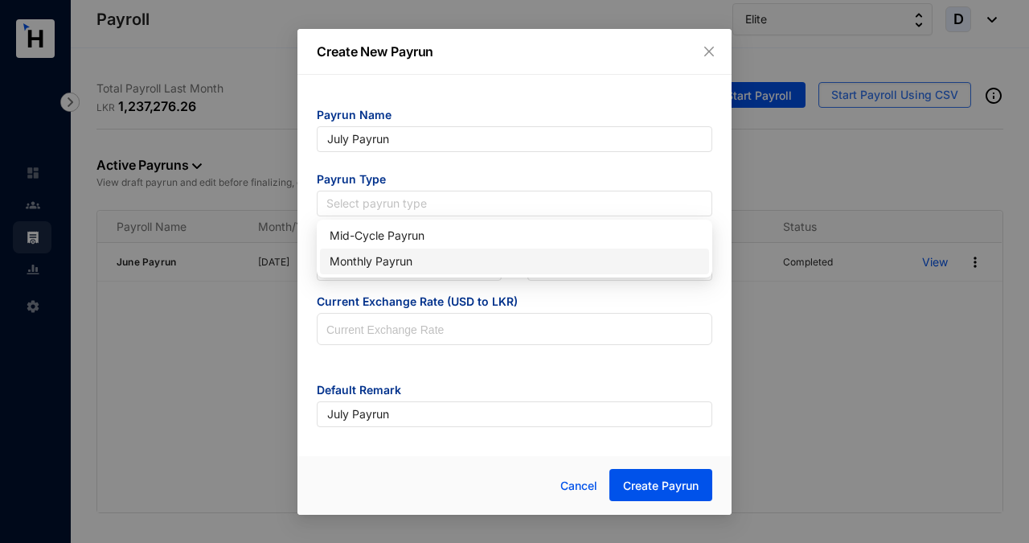
click at [428, 264] on div "Monthly Payrun" at bounding box center [515, 262] width 370 height 18
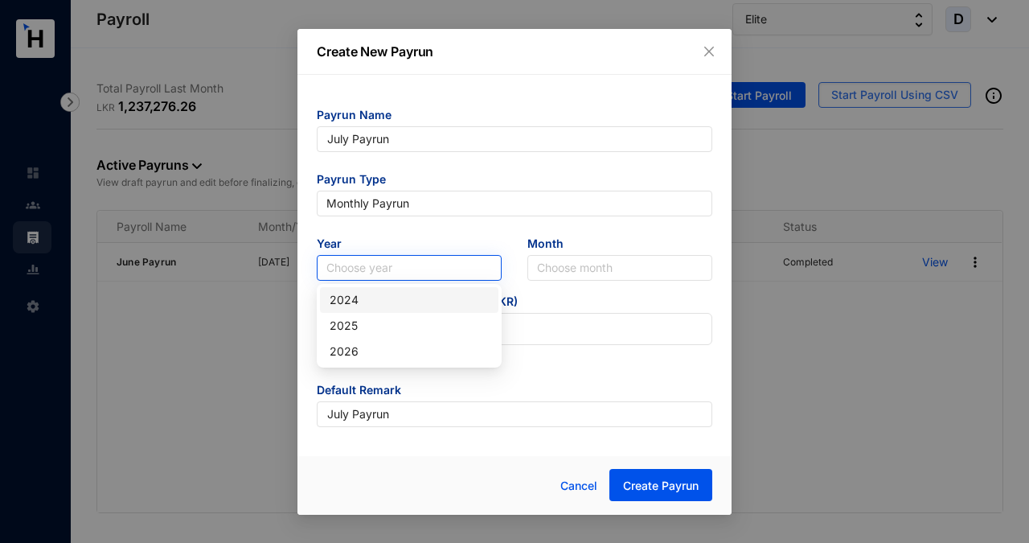
click at [428, 265] on input "search" at bounding box center [410, 268] width 166 height 24
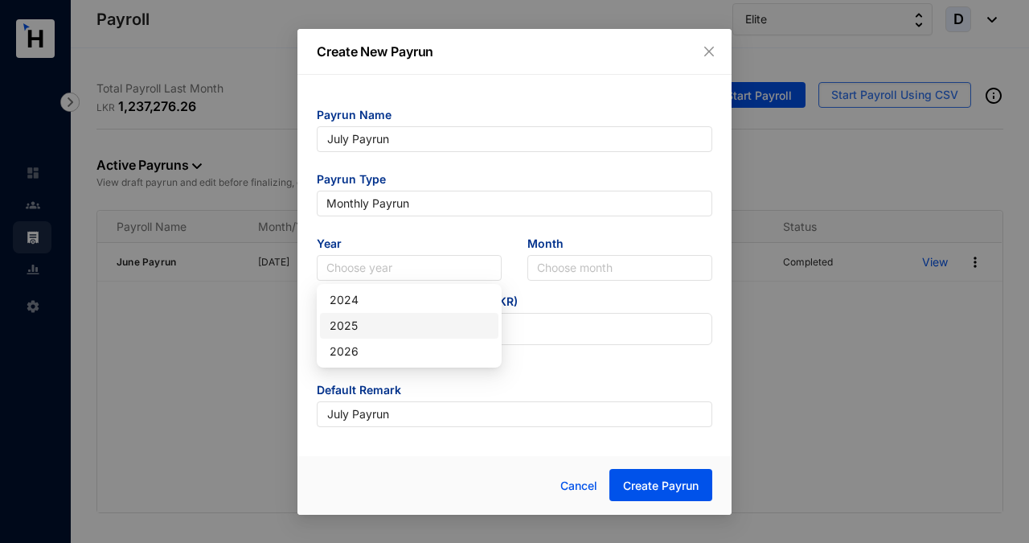
click at [403, 330] on div "2025" at bounding box center [409, 326] width 159 height 18
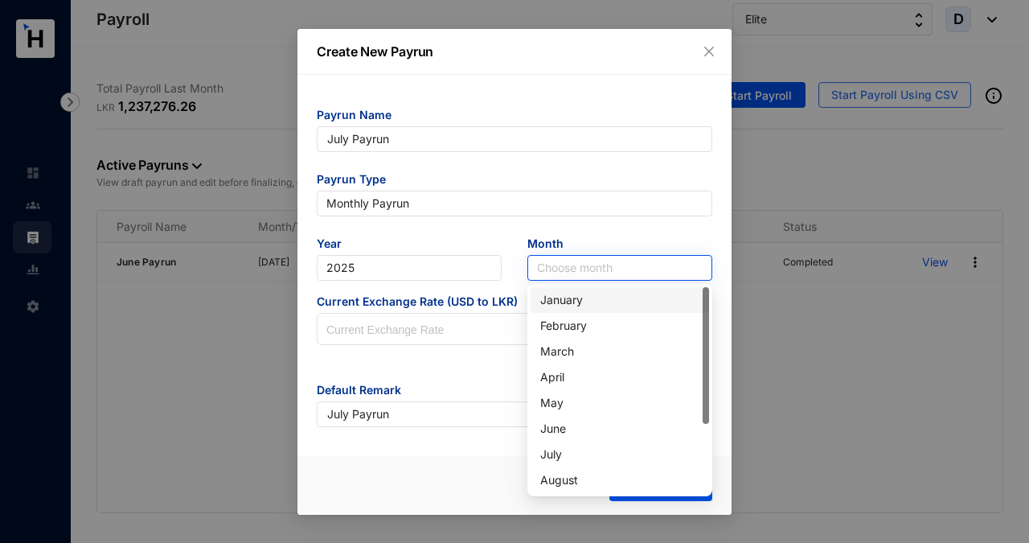
click at [570, 269] on input "search" at bounding box center [620, 268] width 166 height 24
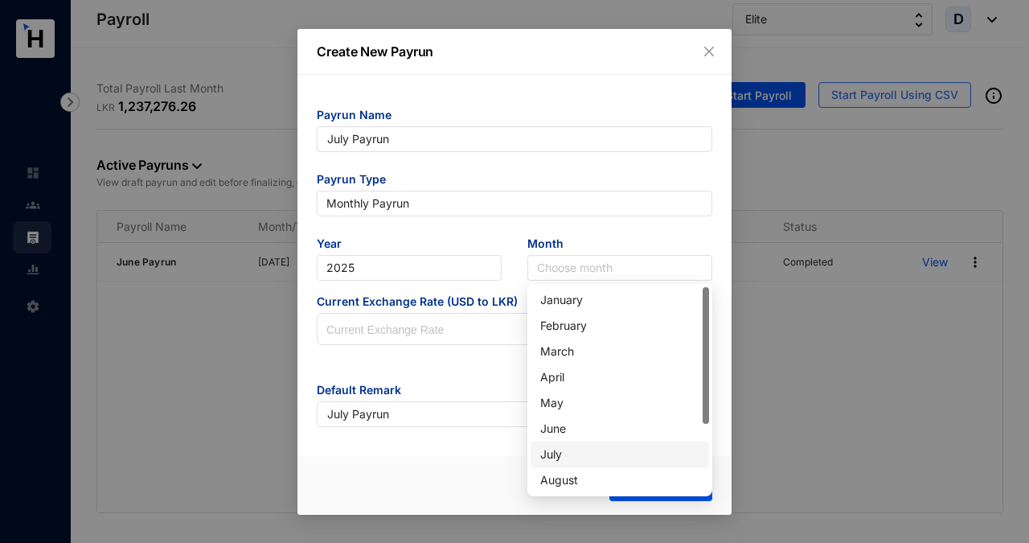
click at [553, 453] on div "July" at bounding box center [619, 455] width 159 height 18
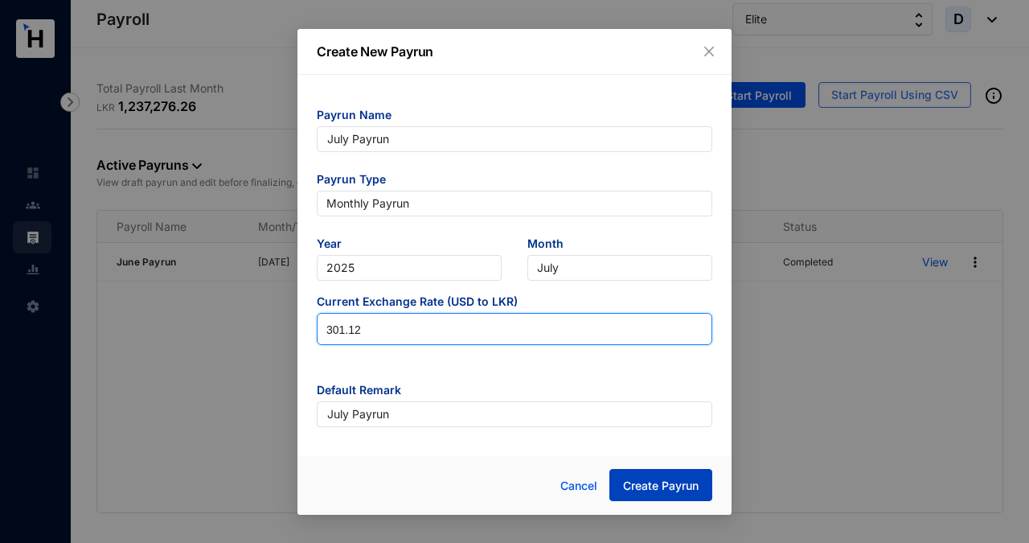
type input "301.12"
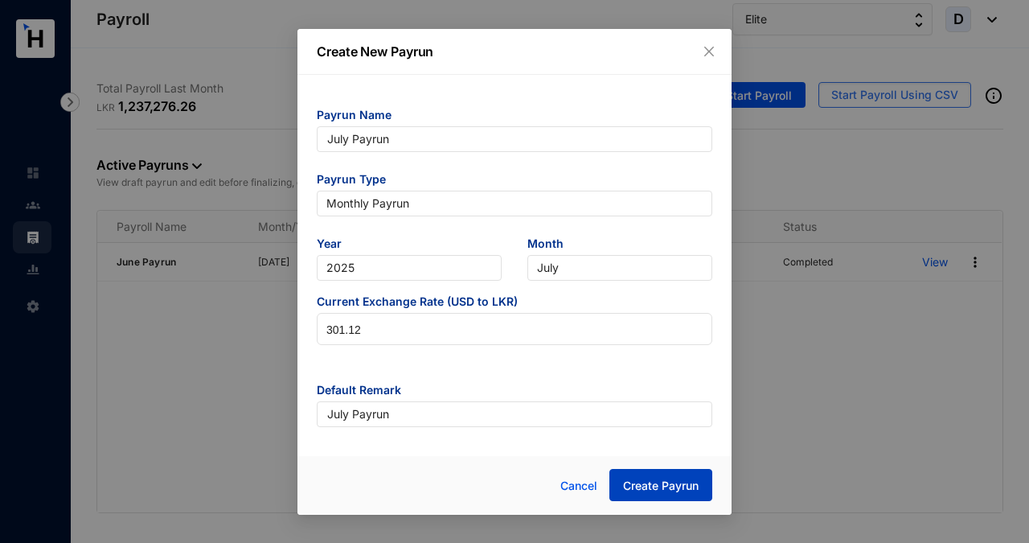
click at [661, 487] on span "Create Payrun" at bounding box center [661, 486] width 76 height 16
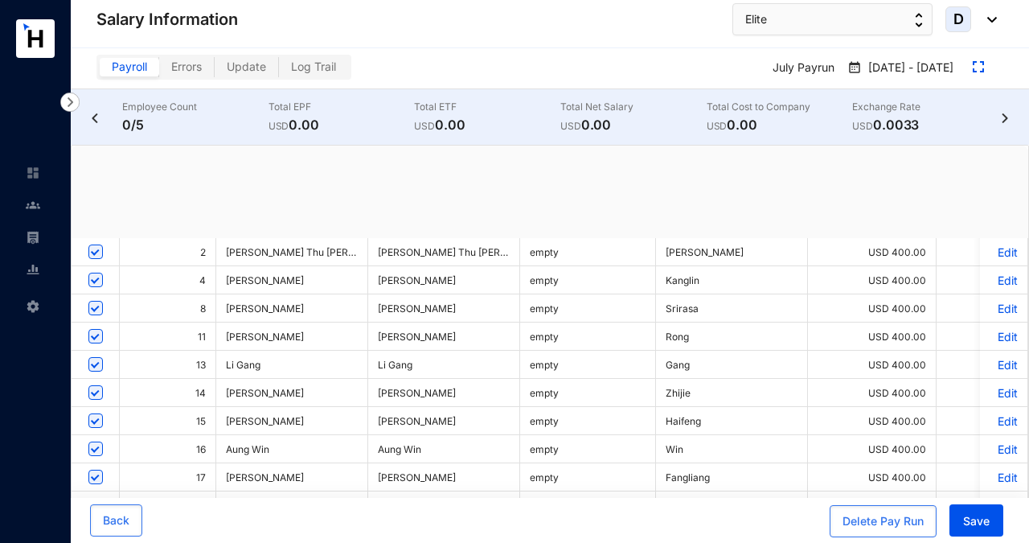
checkbox input "true"
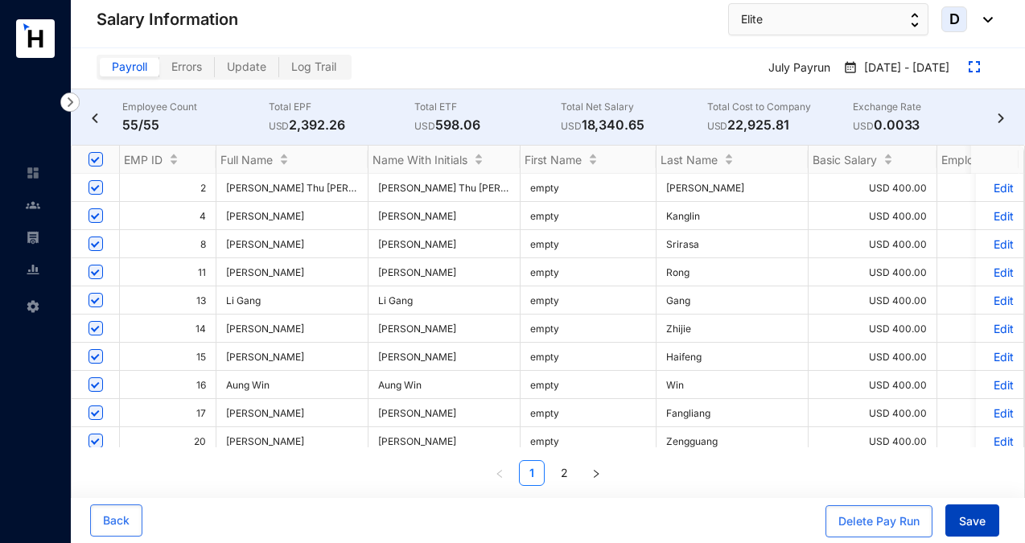
click at [969, 527] on span "Save" at bounding box center [972, 521] width 27 height 16
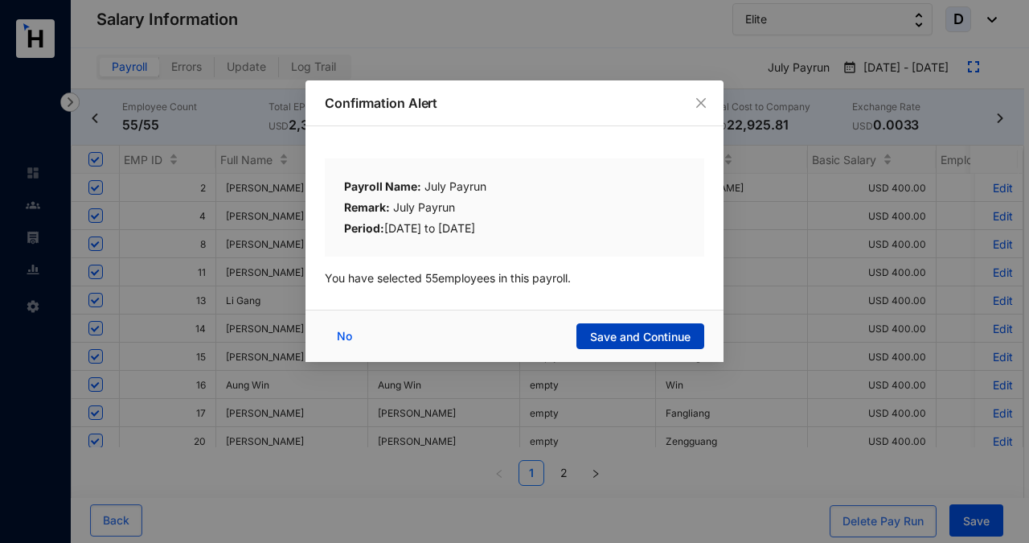
click at [635, 337] on span "Save and Continue" at bounding box center [640, 337] width 101 height 16
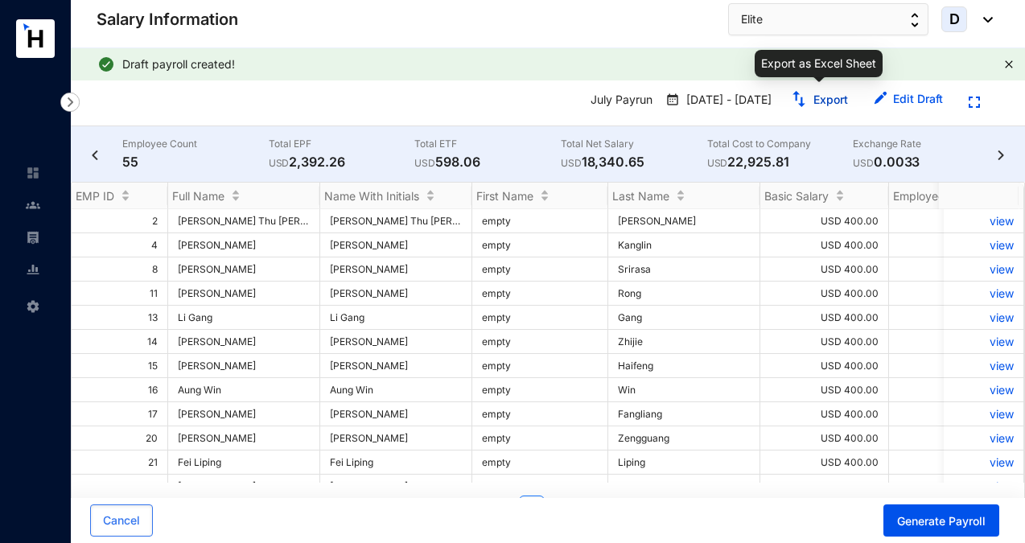
click at [820, 102] on link "Export" at bounding box center [830, 99] width 35 height 14
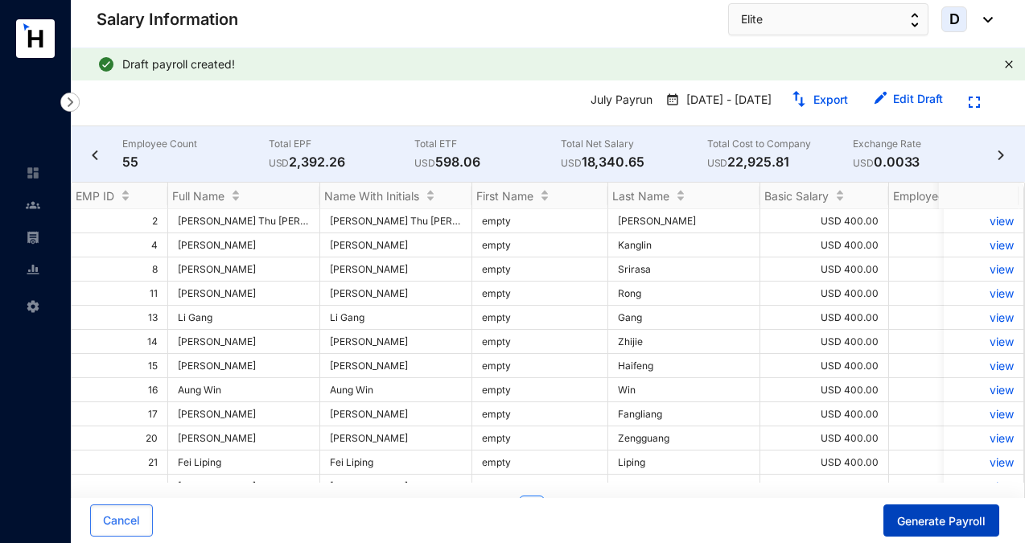
click at [936, 516] on span "Generate Payroll" at bounding box center [941, 521] width 88 height 16
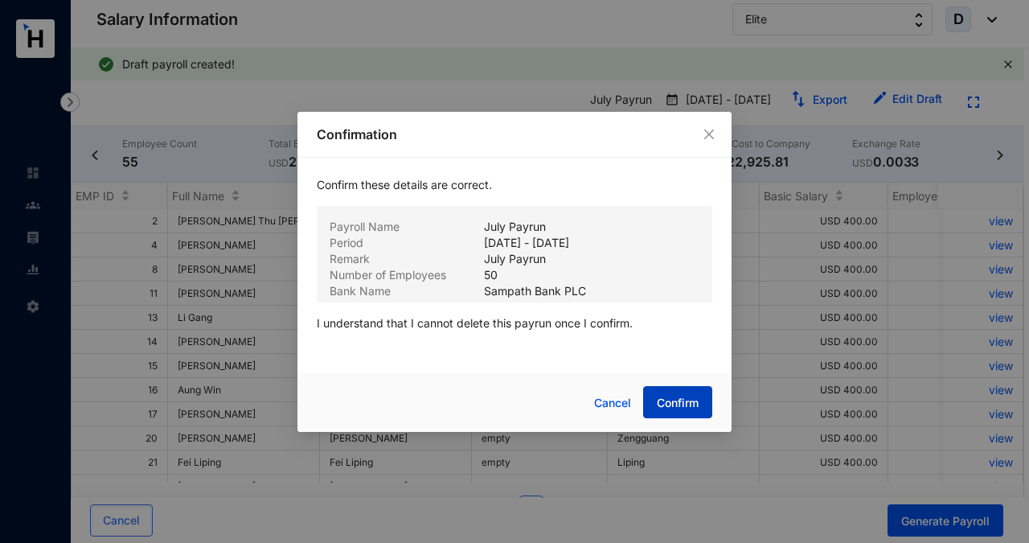
click at [672, 401] on span "Confirm" at bounding box center [678, 403] width 42 height 16
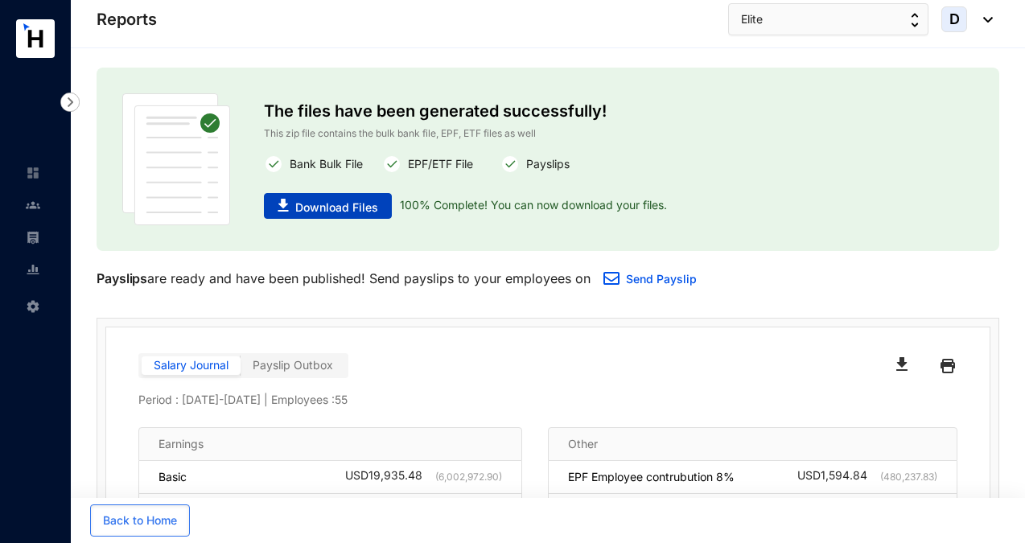
click at [357, 206] on span "Download Files" at bounding box center [336, 207] width 83 height 16
click at [912, 19] on img "button" at bounding box center [914, 20] width 8 height 14
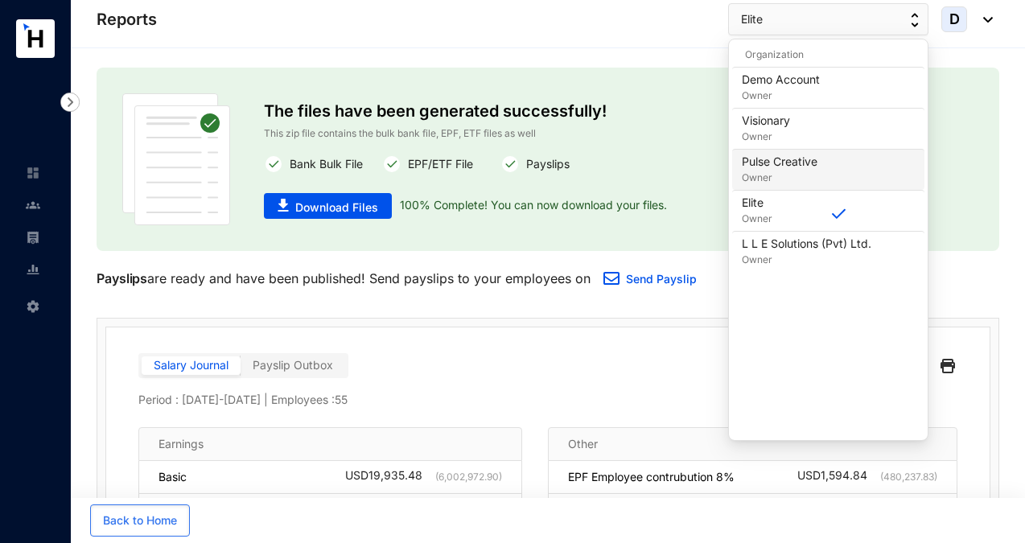
click at [805, 164] on p "Pulse Creative" at bounding box center [779, 162] width 76 height 16
